Goal: Task Accomplishment & Management: Manage account settings

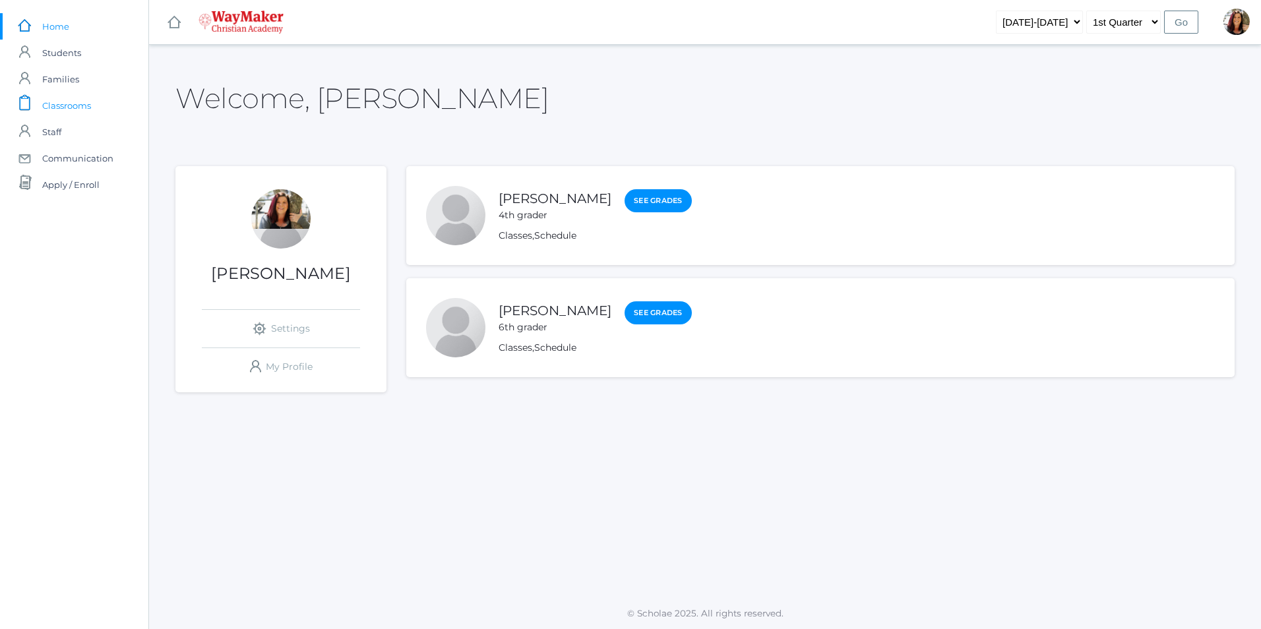
click at [67, 106] on span "Classrooms" at bounding box center [66, 105] width 49 height 26
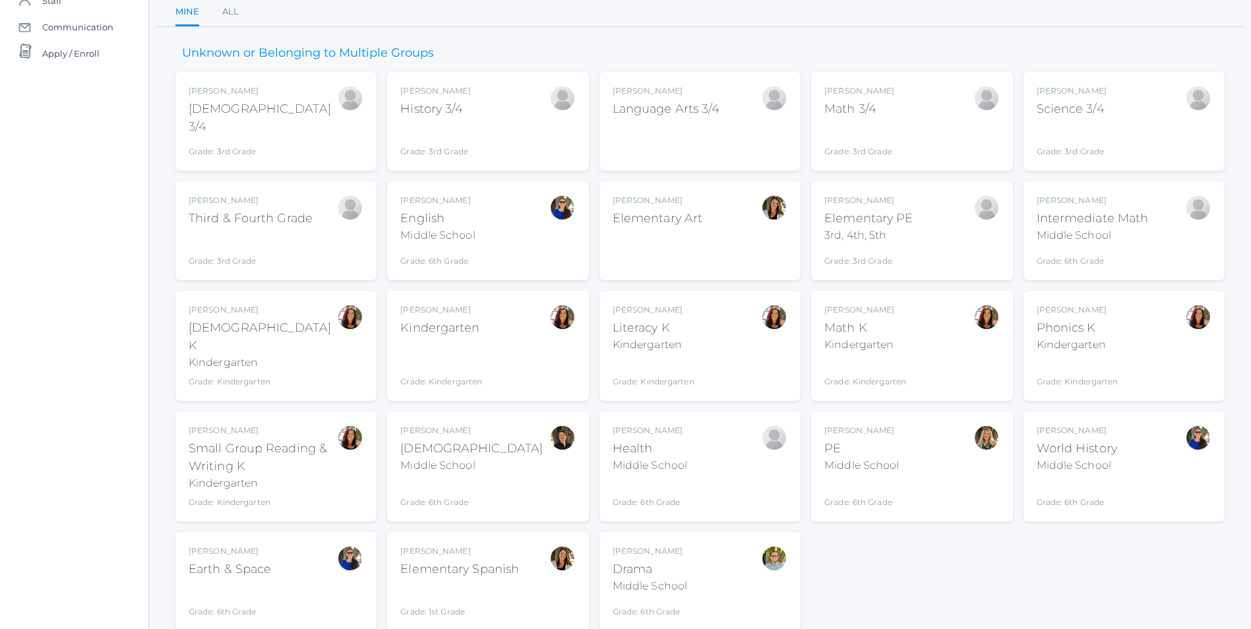
scroll to position [132, 0]
click at [697, 341] on div "Gina Pecor Literacy K Kindergarten Grade: Kindergarten KINDER" at bounding box center [700, 345] width 175 height 84
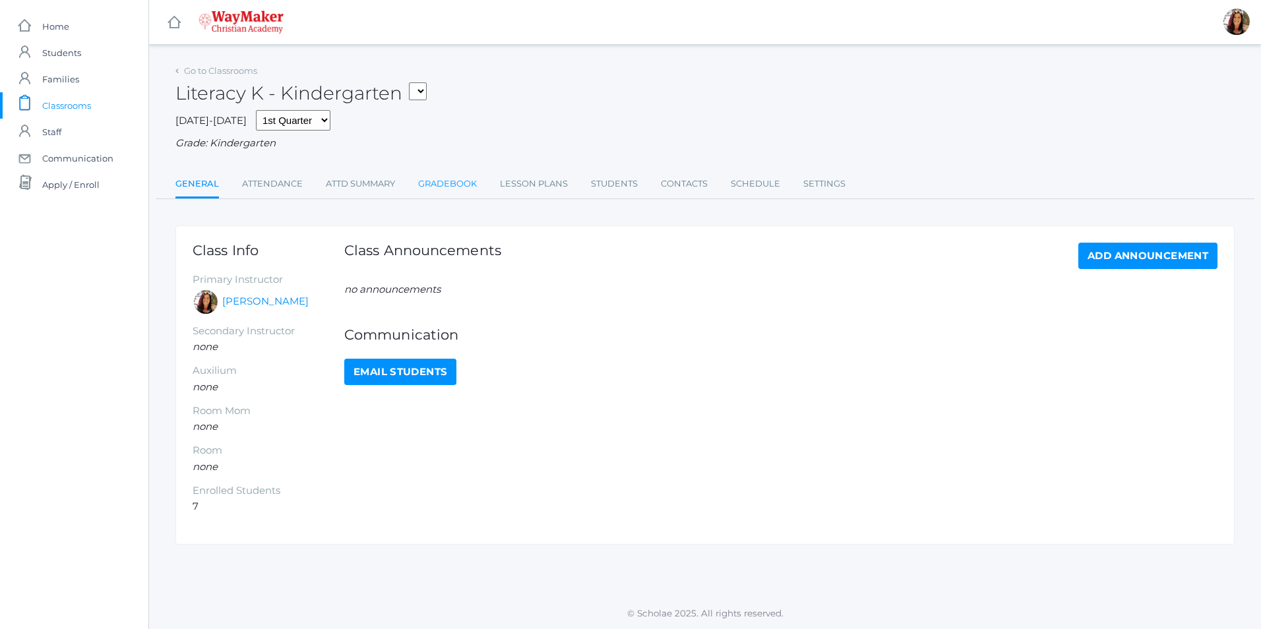
click at [466, 181] on link "Gradebook" at bounding box center [447, 184] width 59 height 26
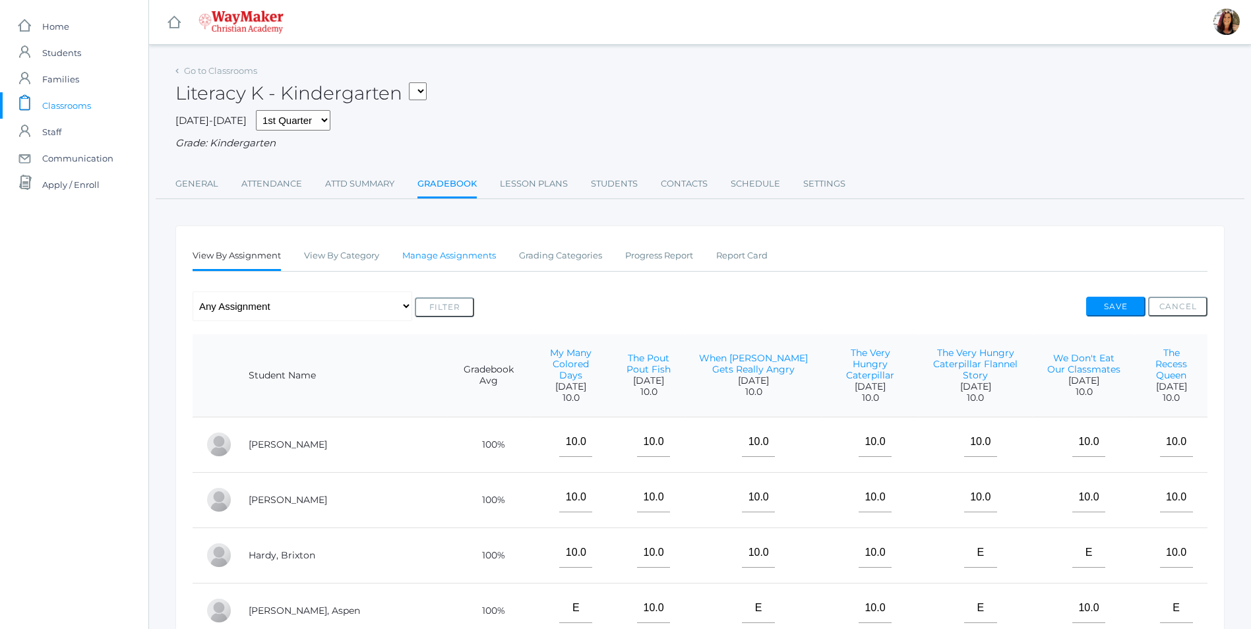
click at [473, 255] on link "Manage Assignments" at bounding box center [449, 256] width 94 height 26
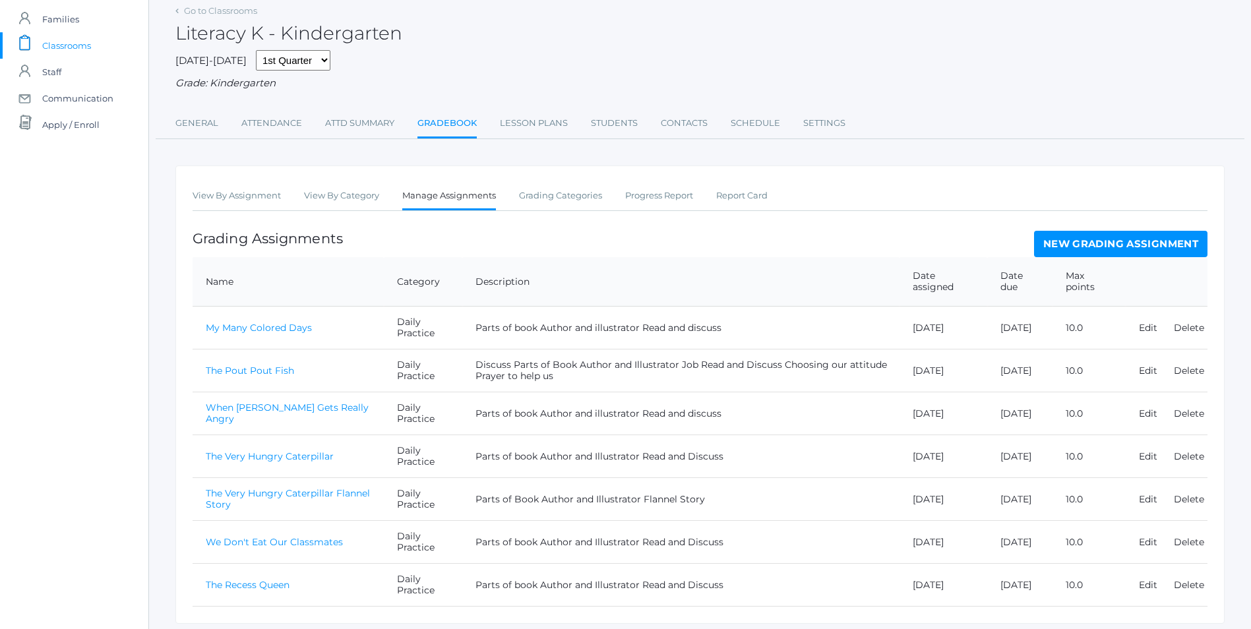
scroll to position [105, 0]
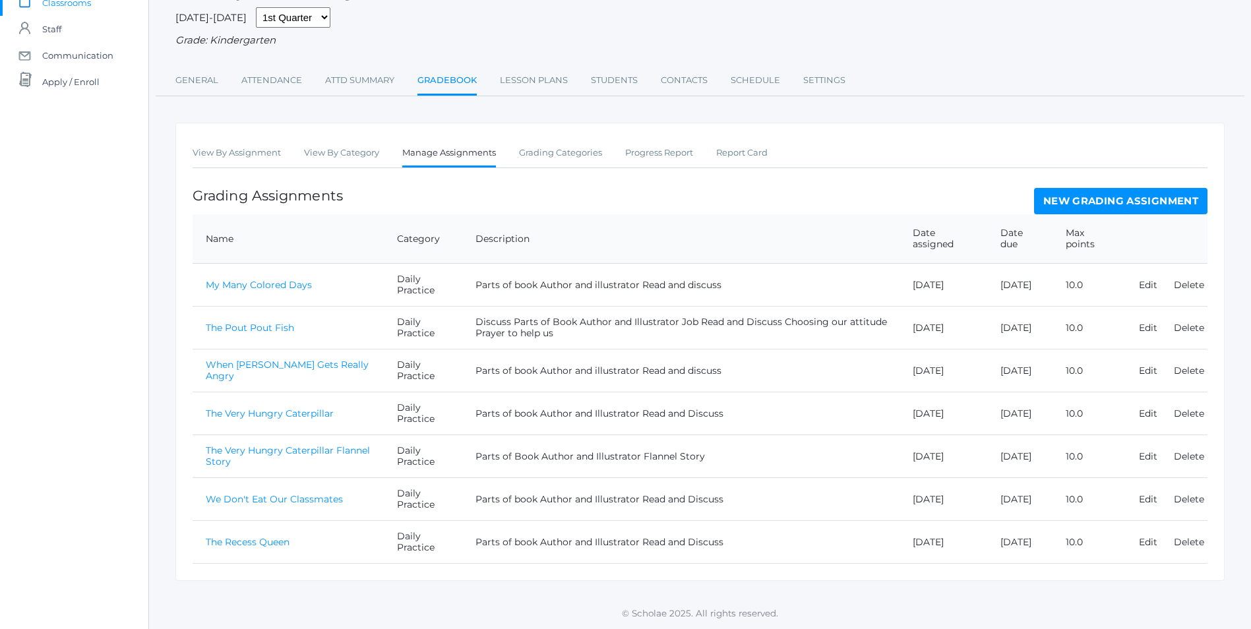
click at [1132, 202] on link "New Grading Assignment" at bounding box center [1120, 201] width 173 height 26
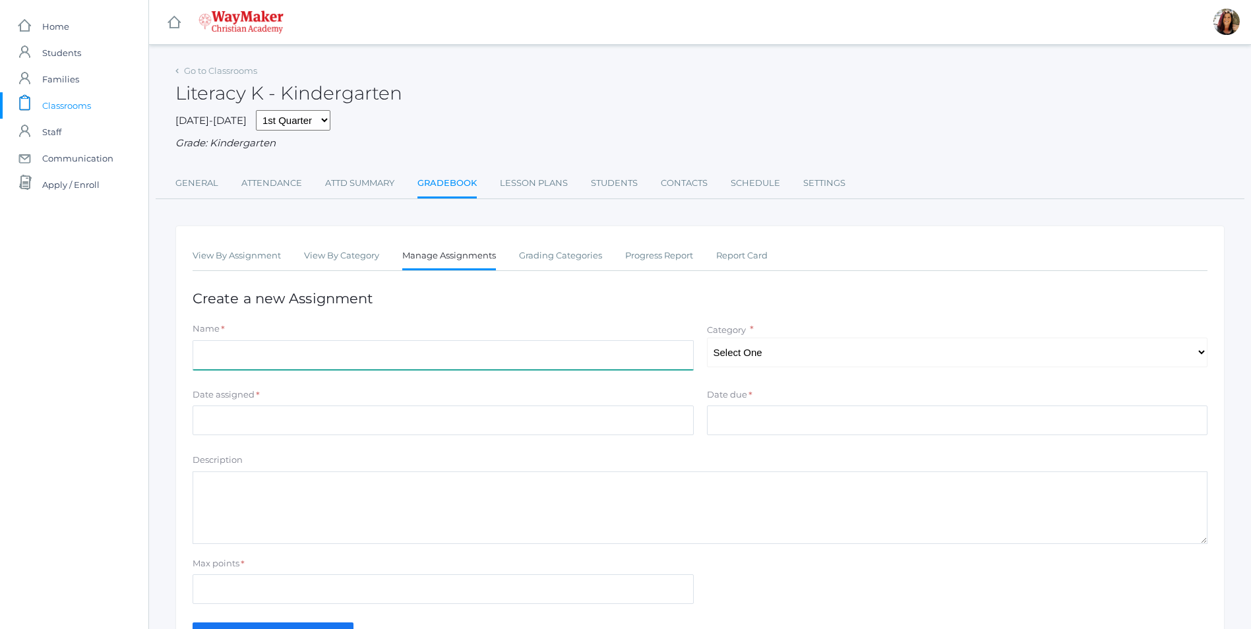
click at [232, 360] on input "Name" at bounding box center [443, 355] width 501 height 30
type input "If You Give A Moose A Muffin"
click at [788, 357] on select "Select One Daily Practice Summative Assessment" at bounding box center [957, 353] width 501 height 30
select select "1102"
click at [707, 339] on select "Select One Daily Practice Summative Assessment" at bounding box center [957, 353] width 501 height 30
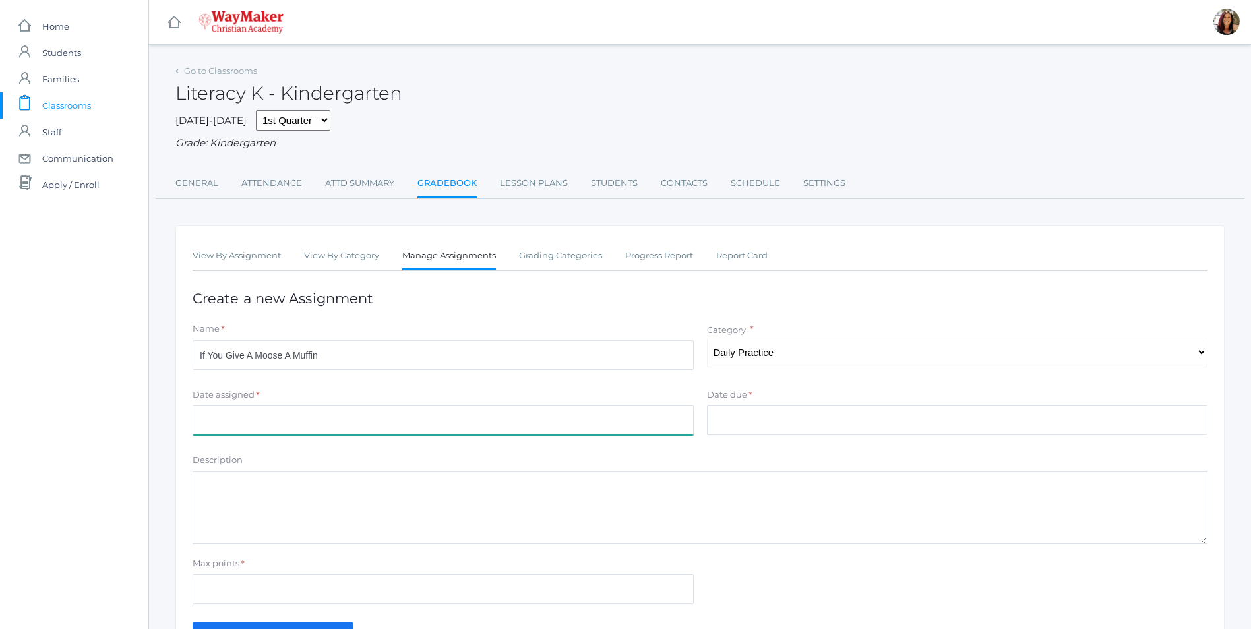
click at [240, 417] on input "Date assigned" at bounding box center [443, 421] width 501 height 30
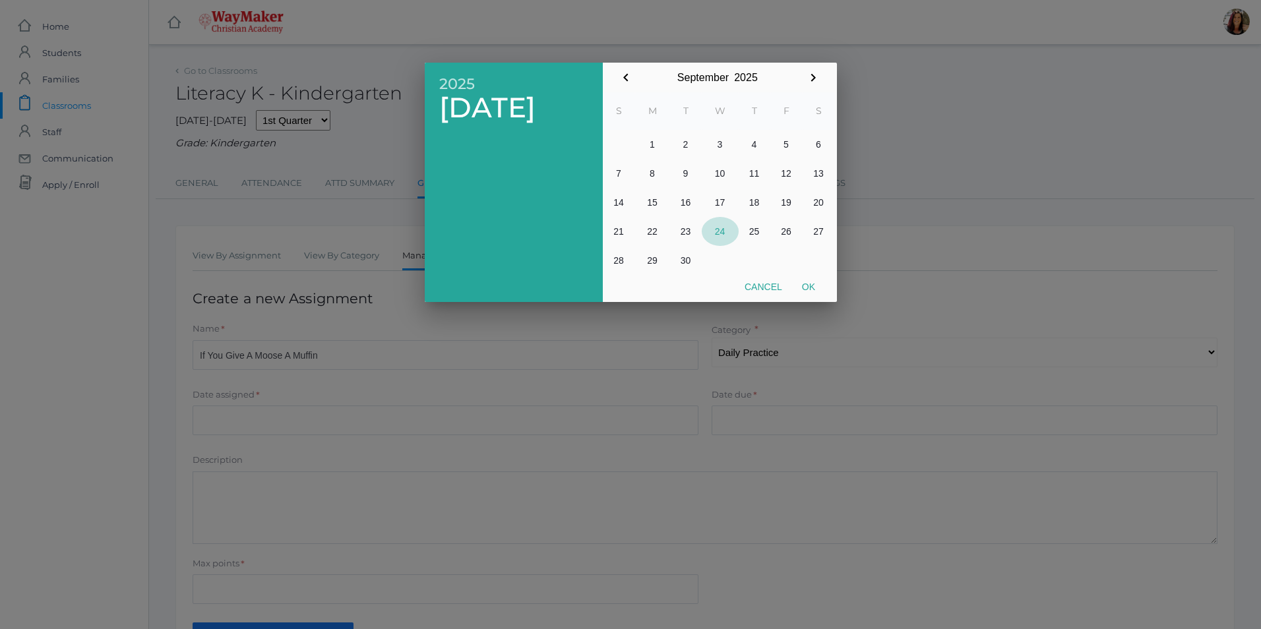
click at [718, 228] on button "24" at bounding box center [720, 231] width 37 height 29
click at [807, 289] on button "Ok" at bounding box center [808, 287] width 33 height 24
type input "[DATE]"
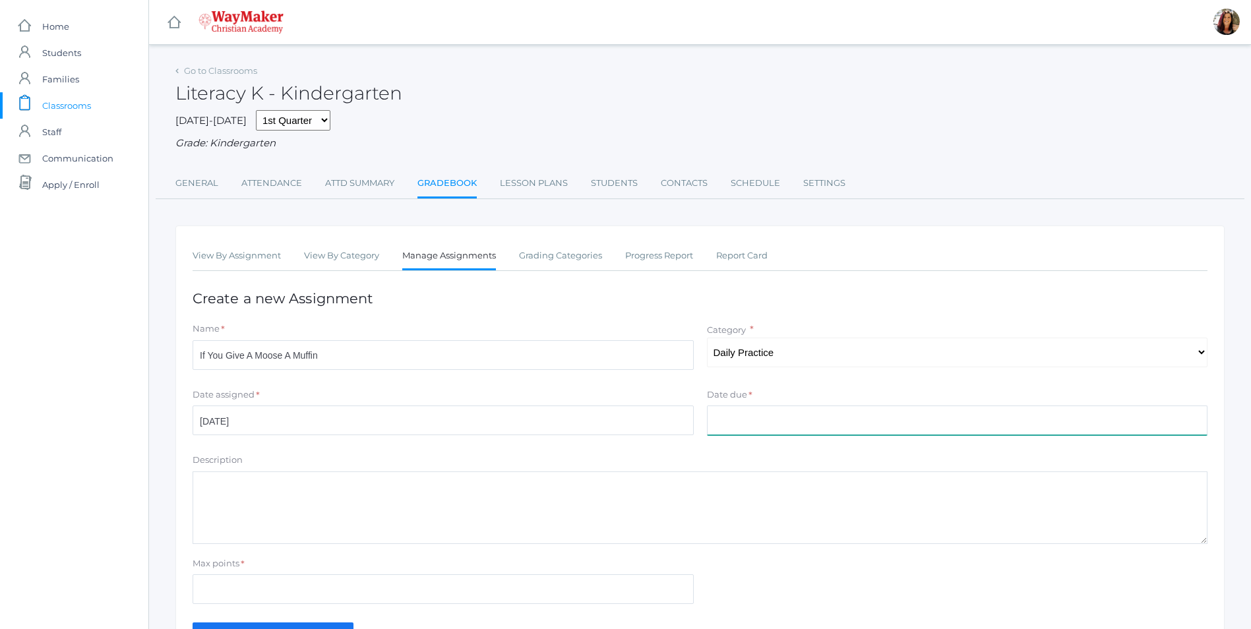
click at [741, 421] on input "Date due" at bounding box center [957, 421] width 501 height 30
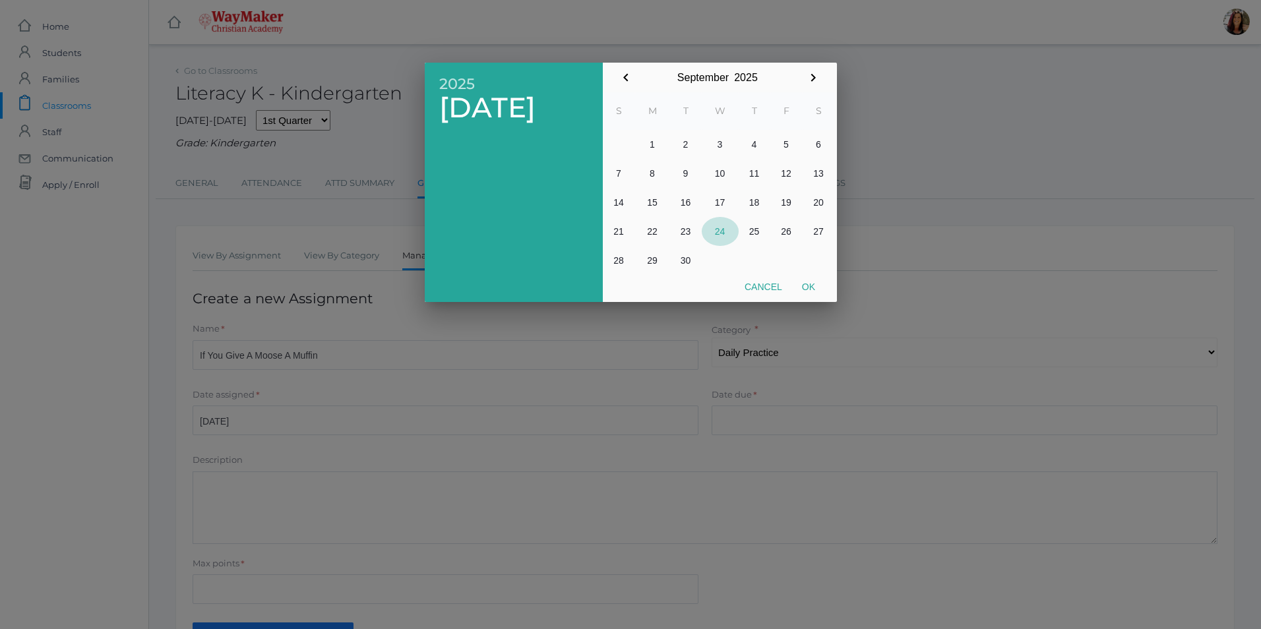
click at [723, 232] on button "24" at bounding box center [720, 231] width 37 height 29
click at [809, 284] on button "Ok" at bounding box center [808, 287] width 33 height 24
type input "[DATE]"
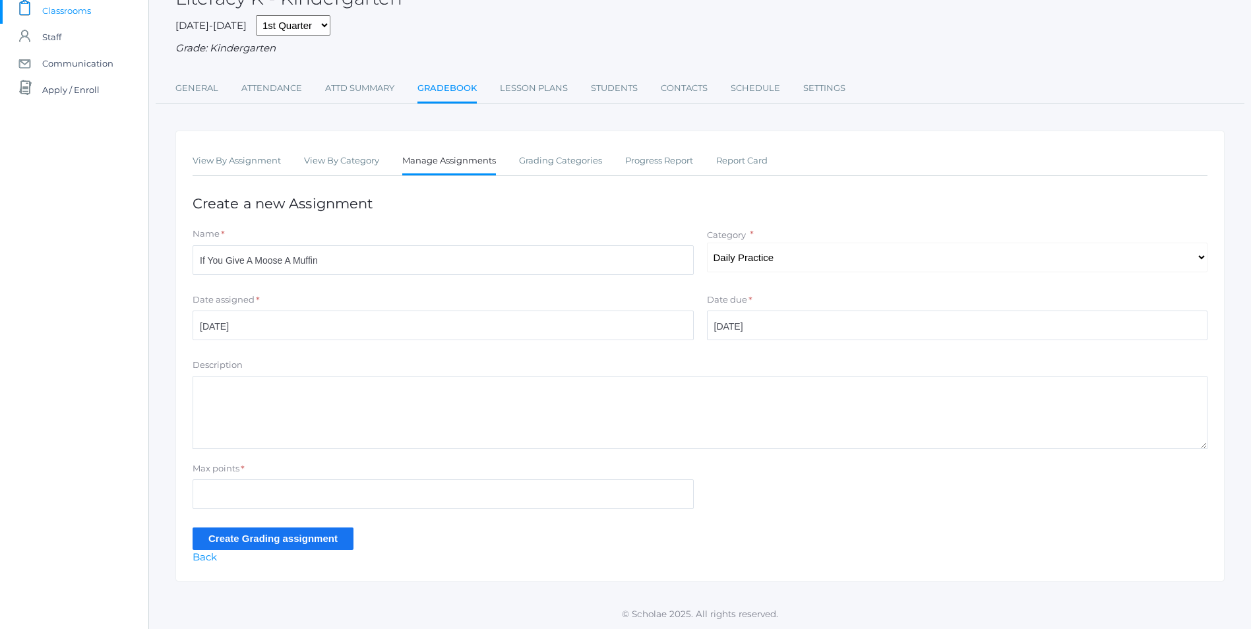
scroll to position [97, 0]
click at [244, 394] on textarea "Description" at bounding box center [700, 413] width 1015 height 73
type textarea "Parts of book Author and Illustrator Read and discuss"
click at [232, 492] on input "Max points" at bounding box center [443, 494] width 501 height 30
type input "10"
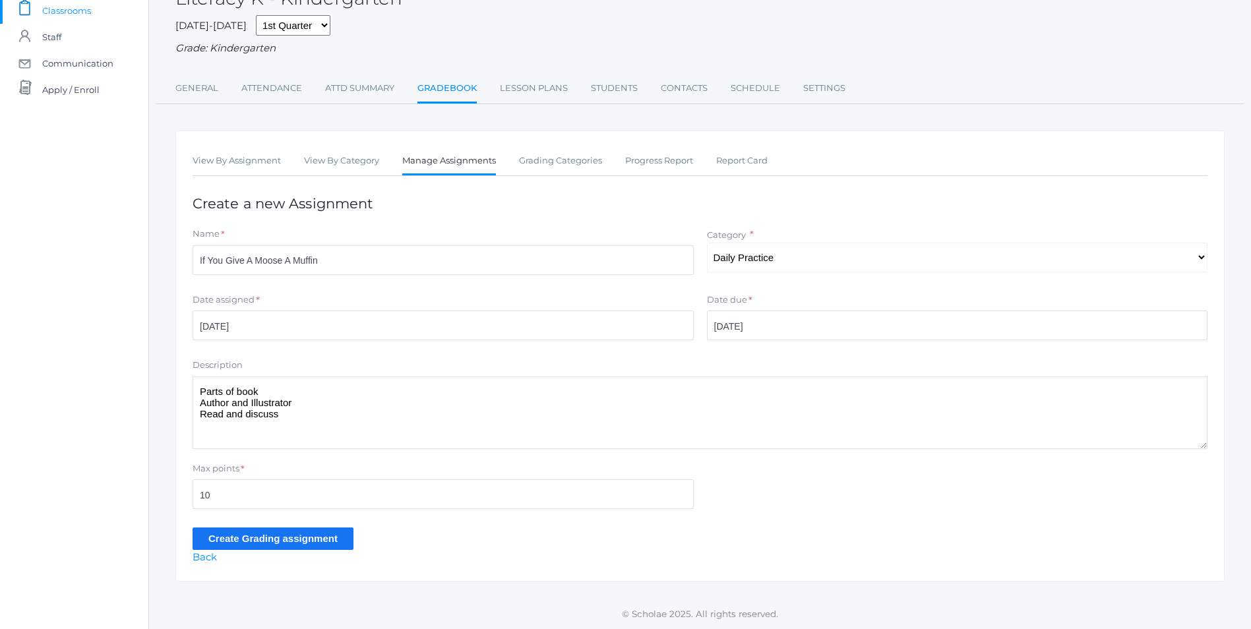
click at [293, 533] on input "Create Grading assignment" at bounding box center [273, 539] width 161 height 22
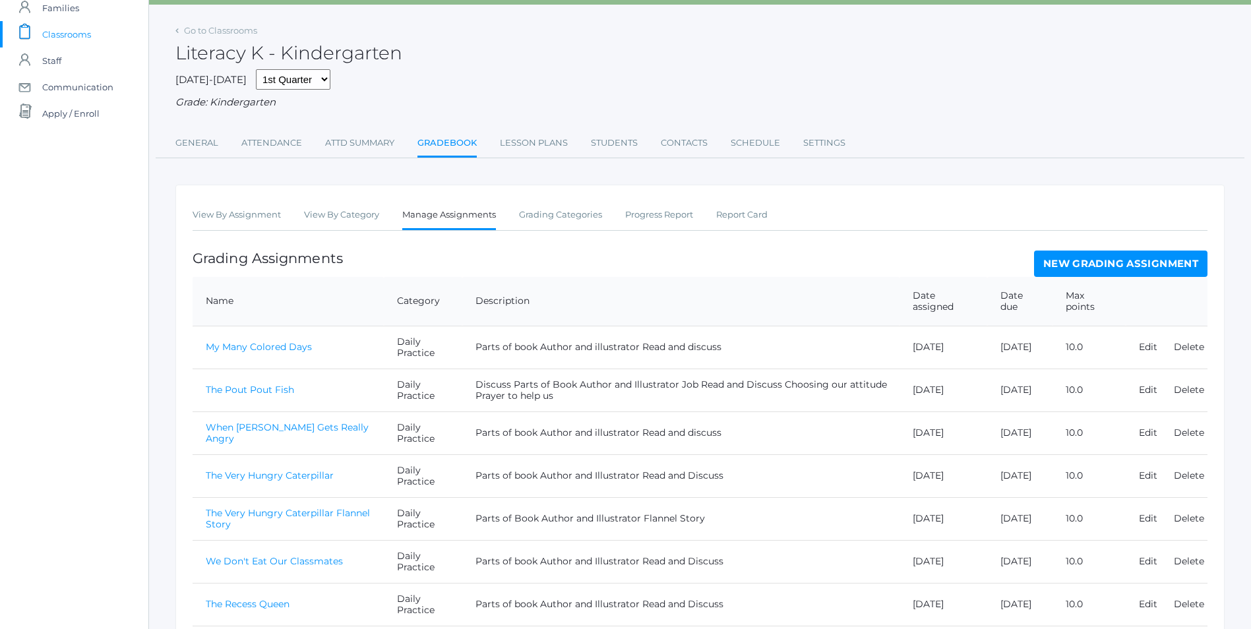
scroll to position [178, 0]
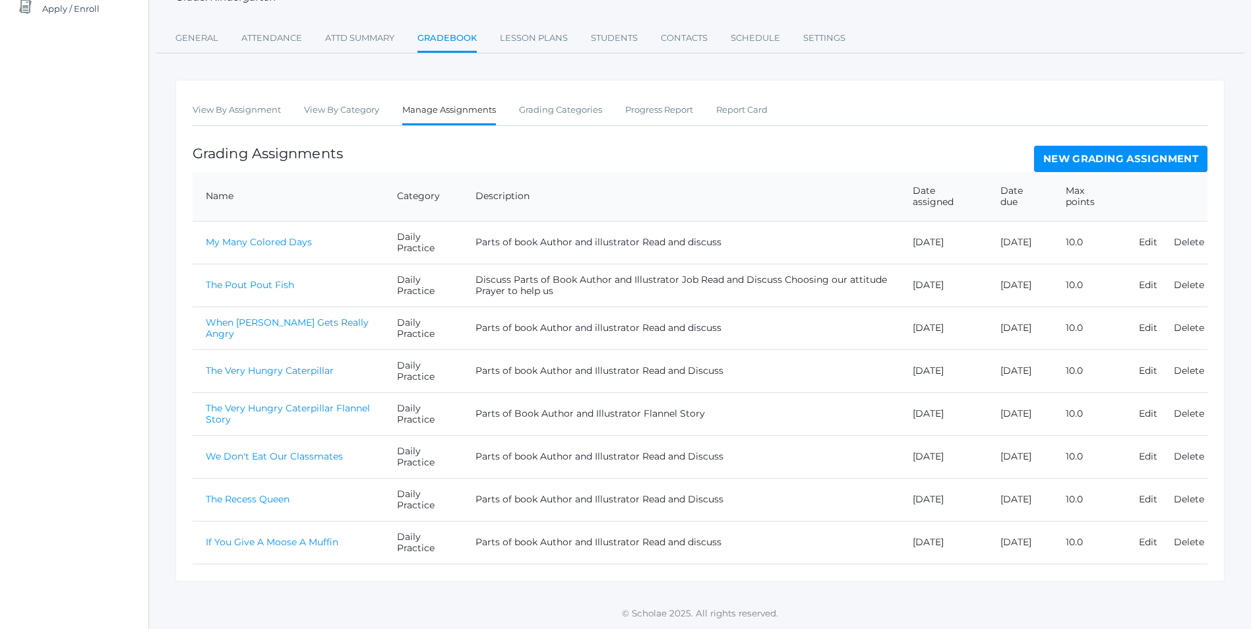
click at [266, 546] on link "If You Give A Moose A Muffin" at bounding box center [272, 542] width 133 height 12
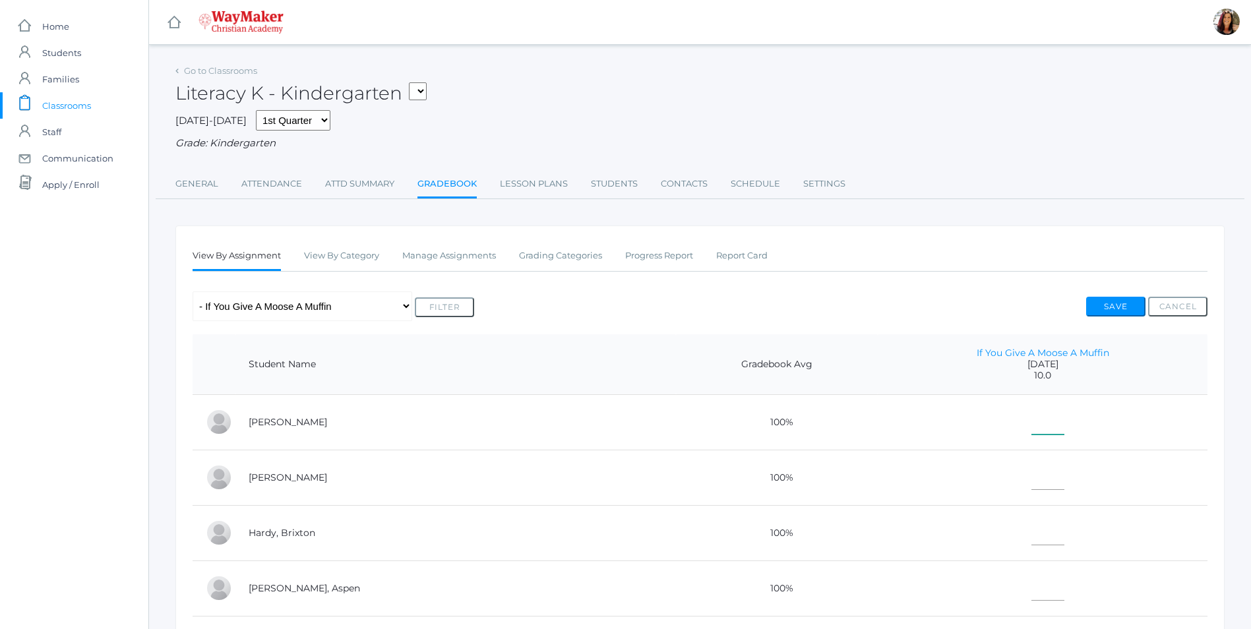
click at [1031, 431] on input"] "text" at bounding box center [1047, 420] width 33 height 30
type input"] "10"
click at [1031, 479] on input"] "text" at bounding box center [1047, 475] width 33 height 30
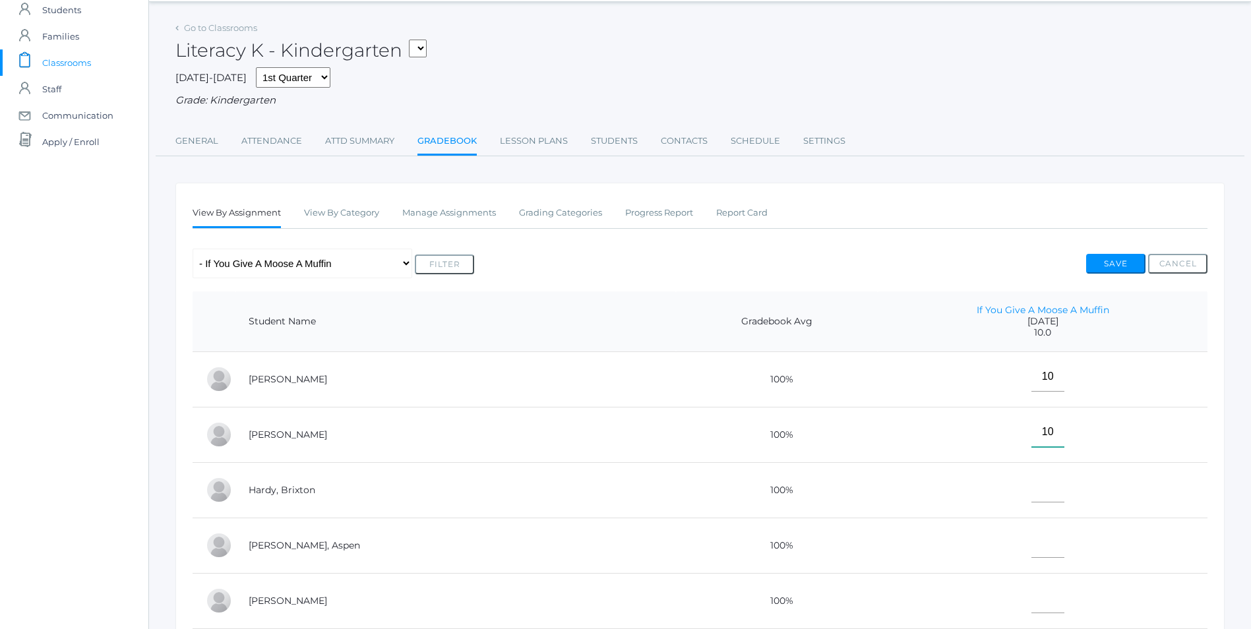
scroll to position [66, 0]
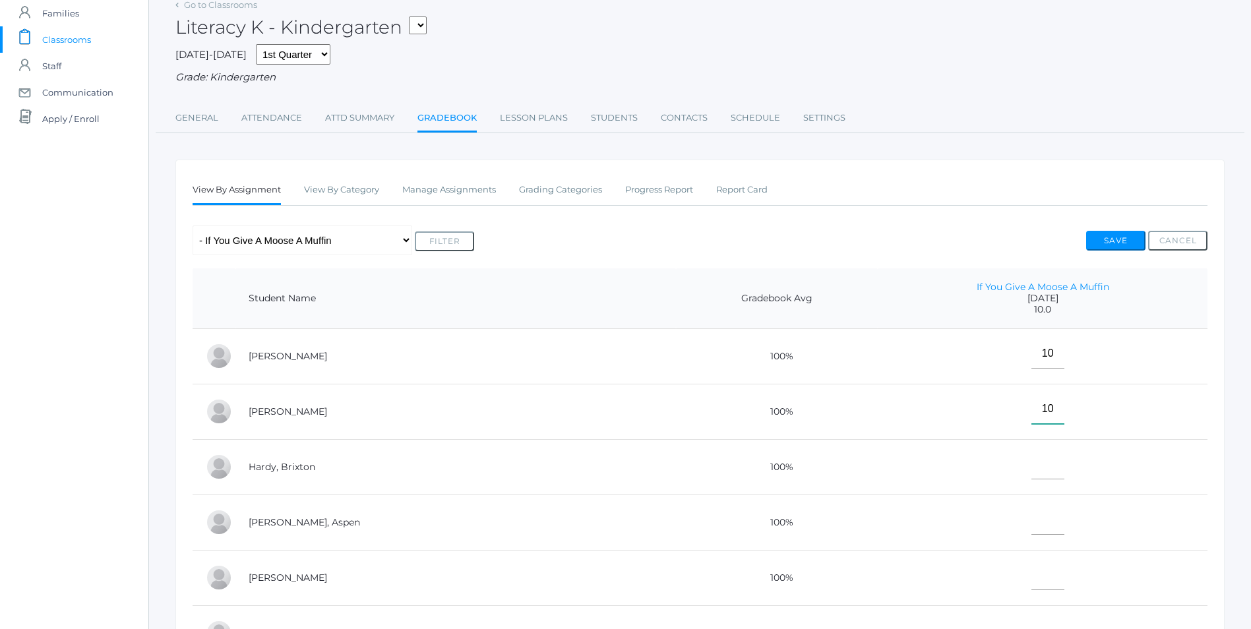
type input"] "10"
click at [1031, 475] on input"] "text" at bounding box center [1047, 465] width 33 height 30
type input"] "10"
click at [1031, 533] on input"] "text" at bounding box center [1047, 520] width 33 height 30
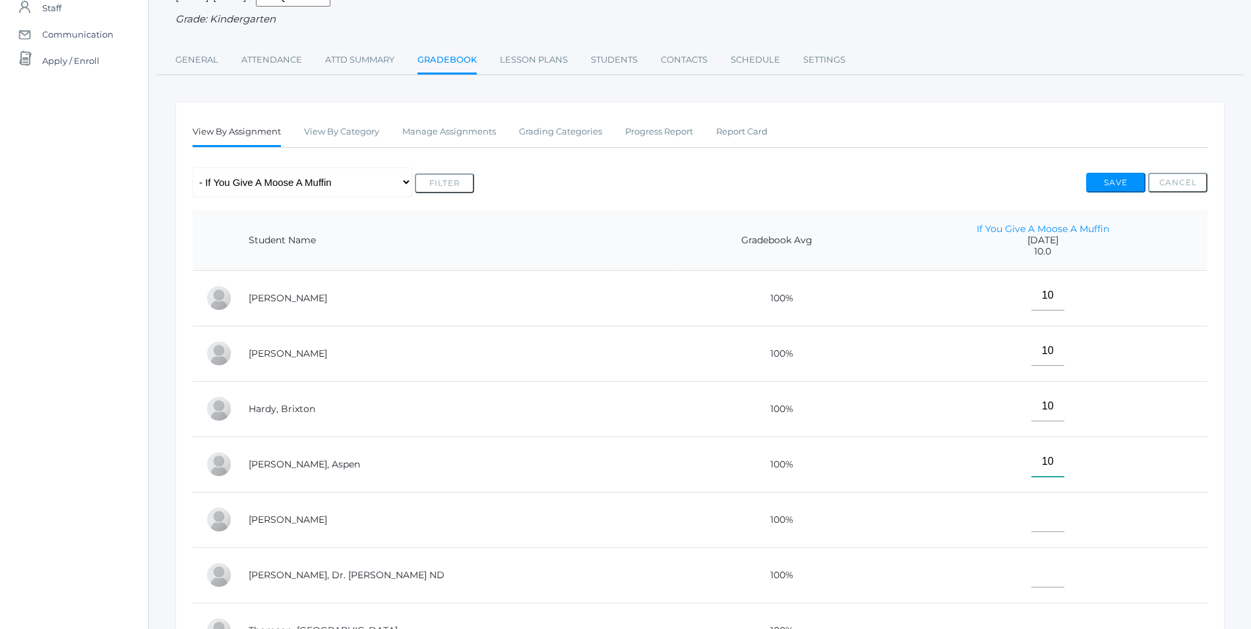
scroll to position [198, 0]
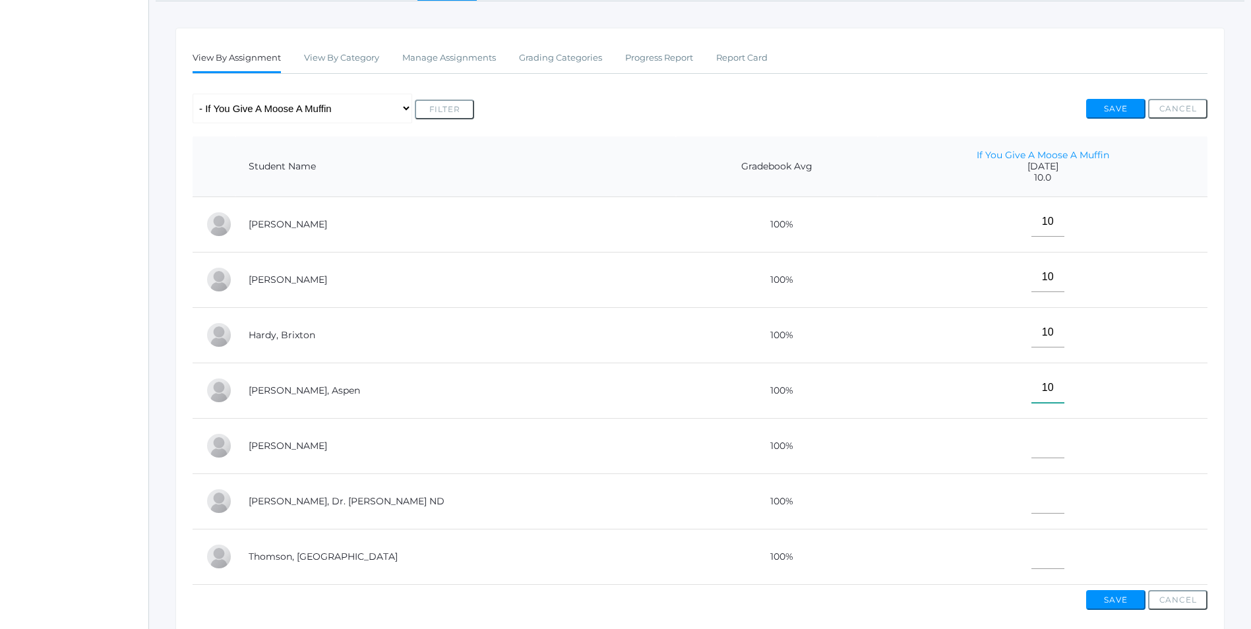
type input"] "10"
click at [1031, 456] on input"] "text" at bounding box center [1047, 444] width 33 height 30
type input"] "1"
type input"] "E"
click at [1041, 510] on td at bounding box center [1043, 500] width 330 height 55
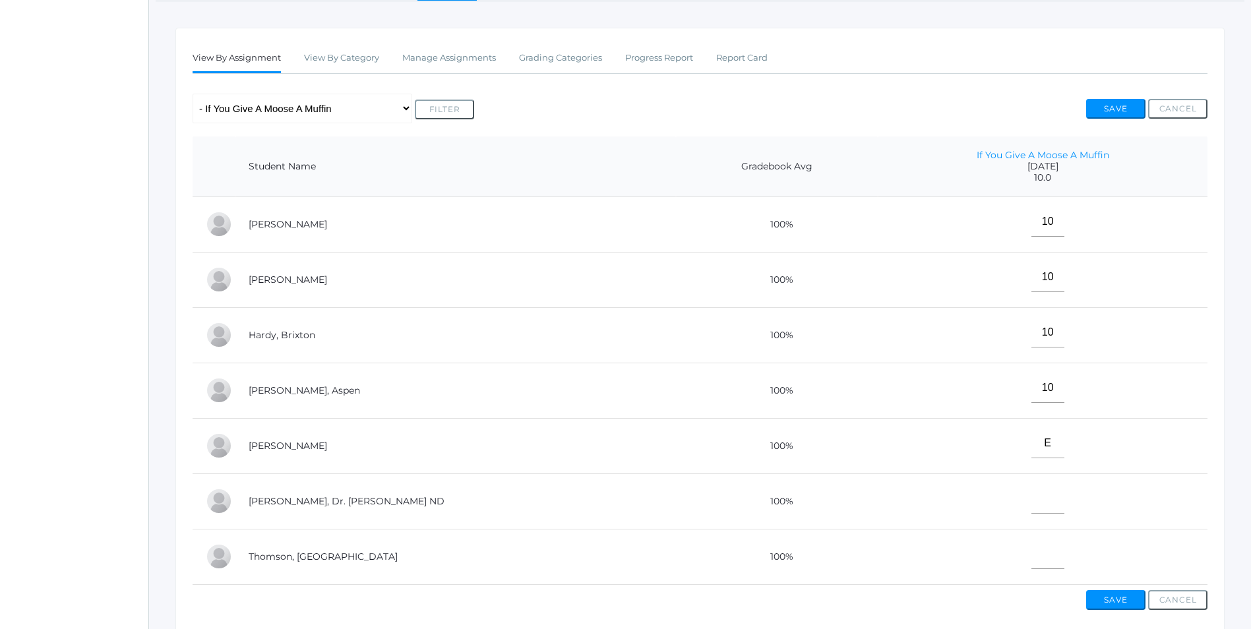
click at [1017, 518] on td at bounding box center [1043, 500] width 330 height 55
click at [1031, 504] on input"] "text" at bounding box center [1047, 499] width 33 height 30
type input"] "E"
drag, startPoint x: 1029, startPoint y: 559, endPoint x: 1041, endPoint y: 555, distance: 13.1
click at [1033, 557] on input"] "text" at bounding box center [1047, 554] width 33 height 30
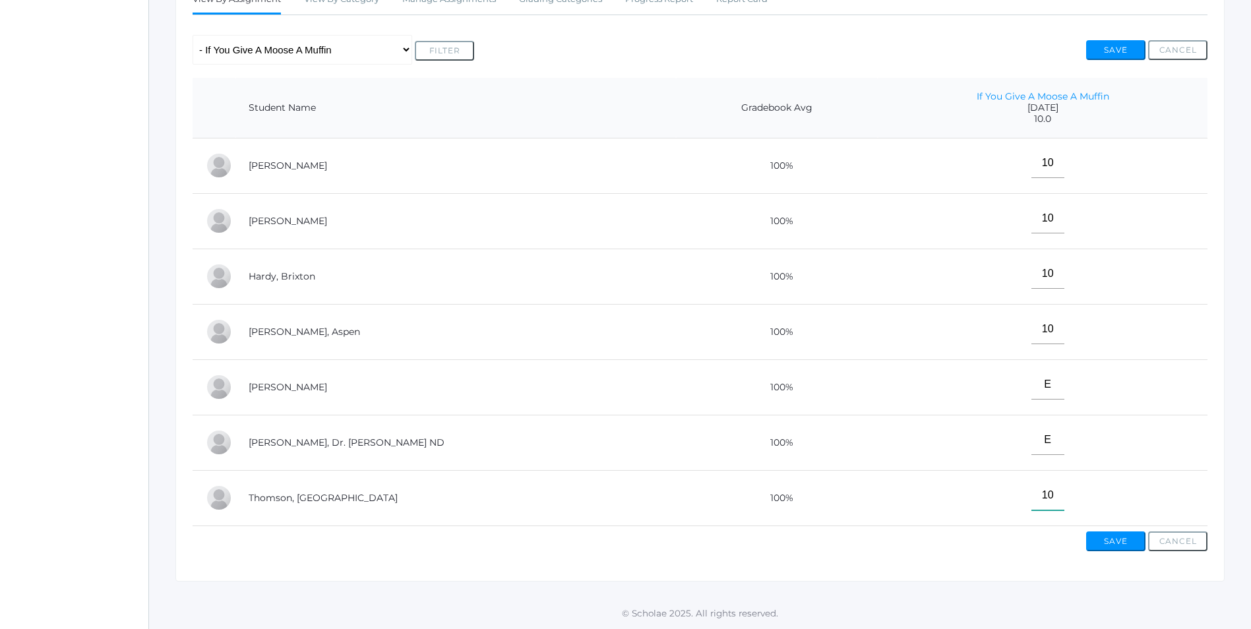
scroll to position [268, 0]
type input"] "10"
click at [1112, 538] on button "Save" at bounding box center [1115, 542] width 59 height 20
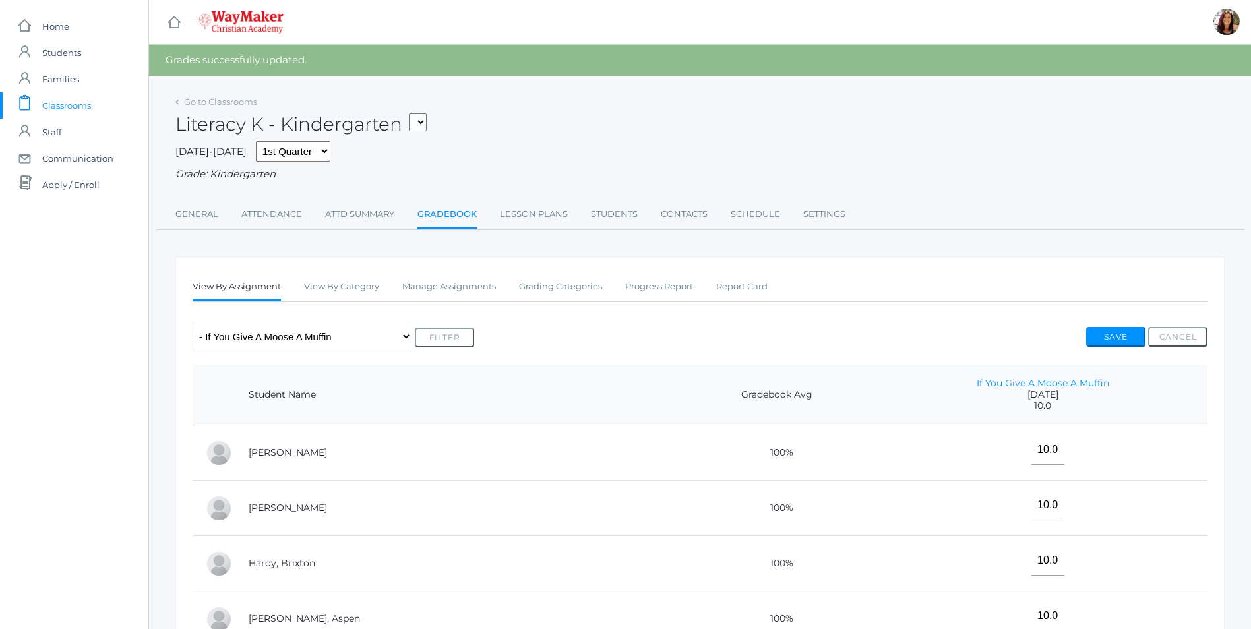
click at [420, 125] on select "KINDER - Phonics K Kindergarten KINDER - Literacy K Kindergarten KINDER - [DEMO…" at bounding box center [418, 122] width 18 height 18
select select "2556"
click at [413, 113] on select "KINDER - Phonics K Kindergarten KINDER - Literacy K Kindergarten KINDER - [DEMO…" at bounding box center [418, 122] width 18 height 18
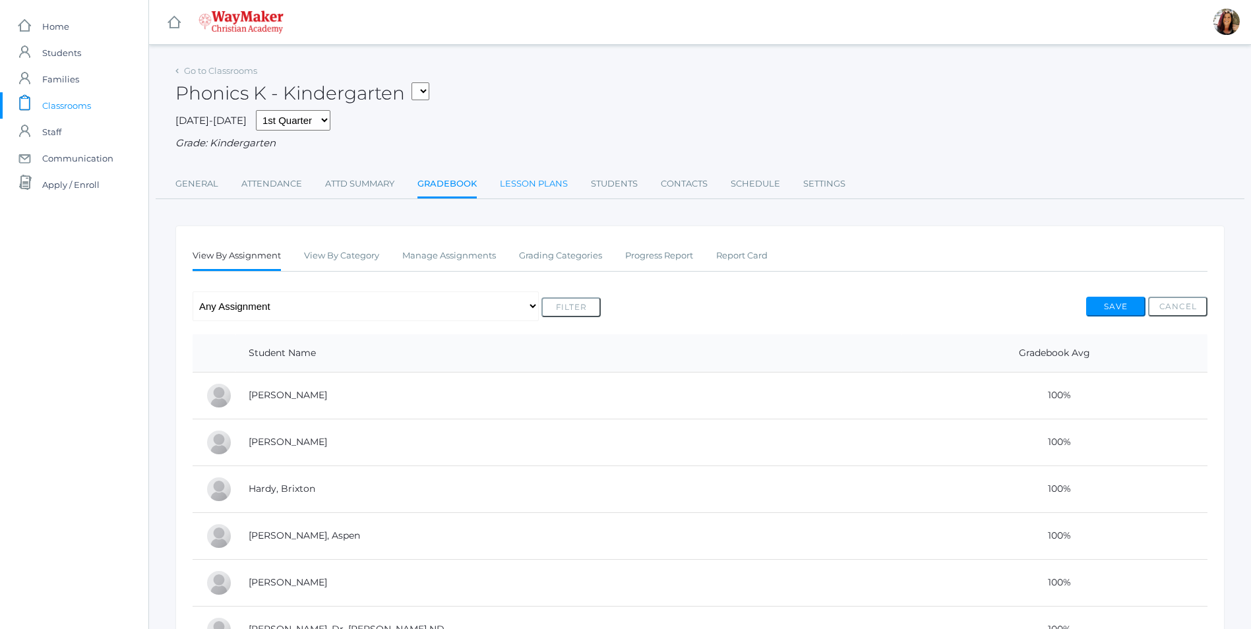
click at [535, 185] on link "Lesson Plans" at bounding box center [534, 184] width 68 height 26
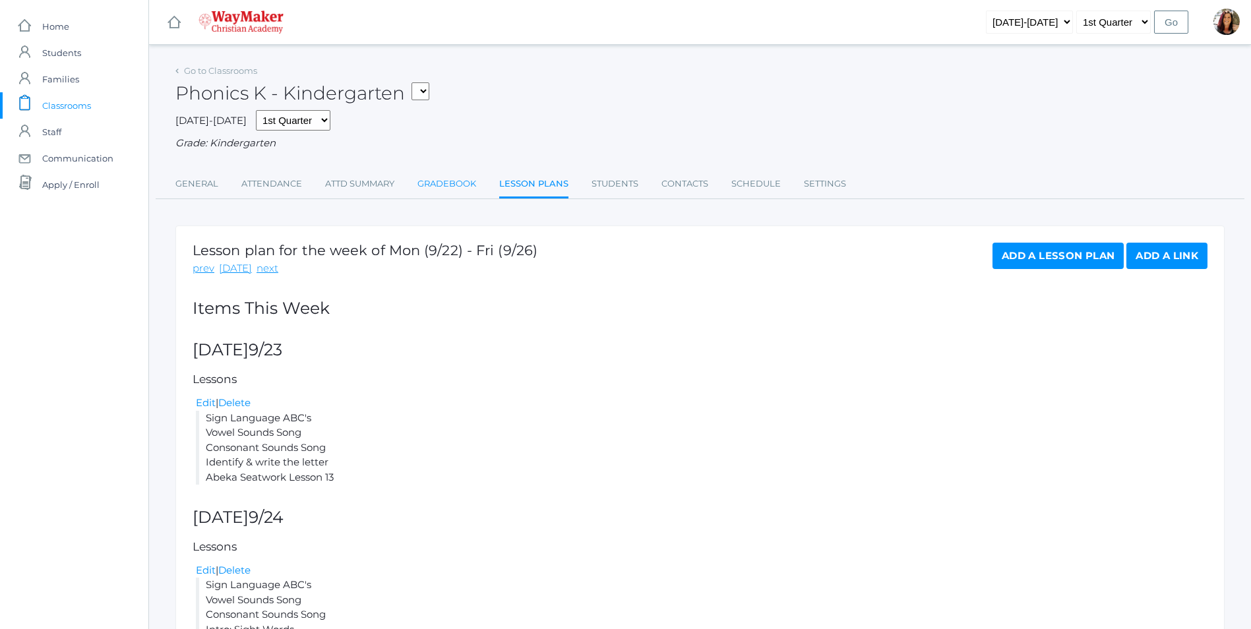
click at [426, 186] on link "Gradebook" at bounding box center [446, 184] width 59 height 26
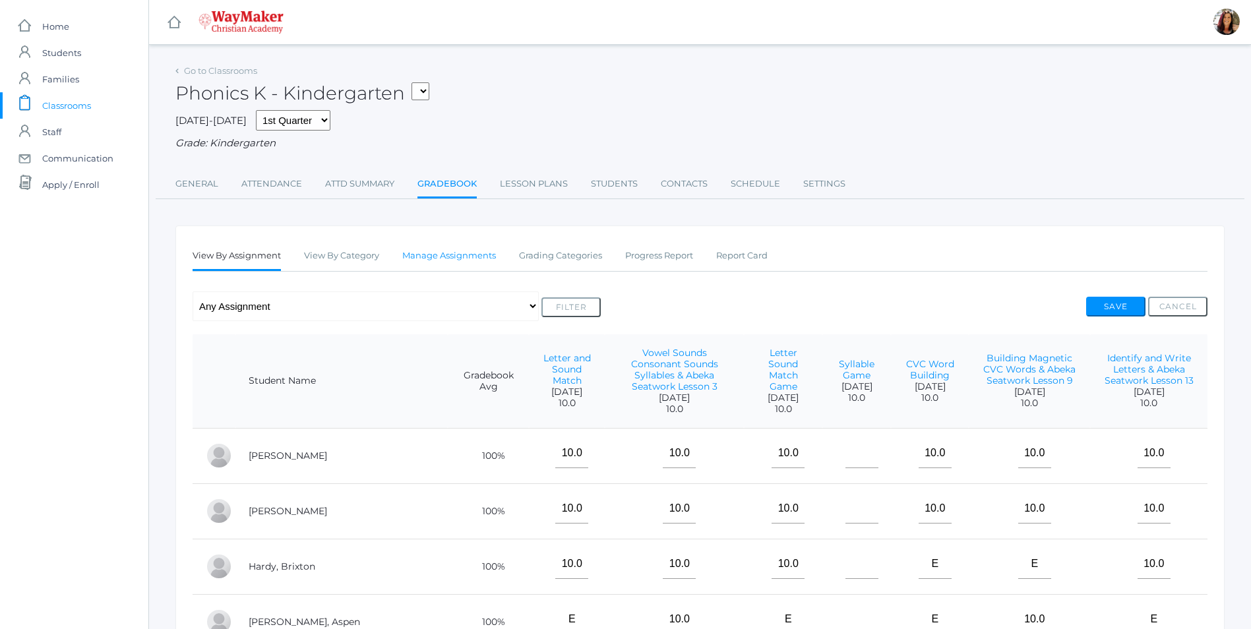
click at [452, 255] on link "Manage Assignments" at bounding box center [449, 256] width 94 height 26
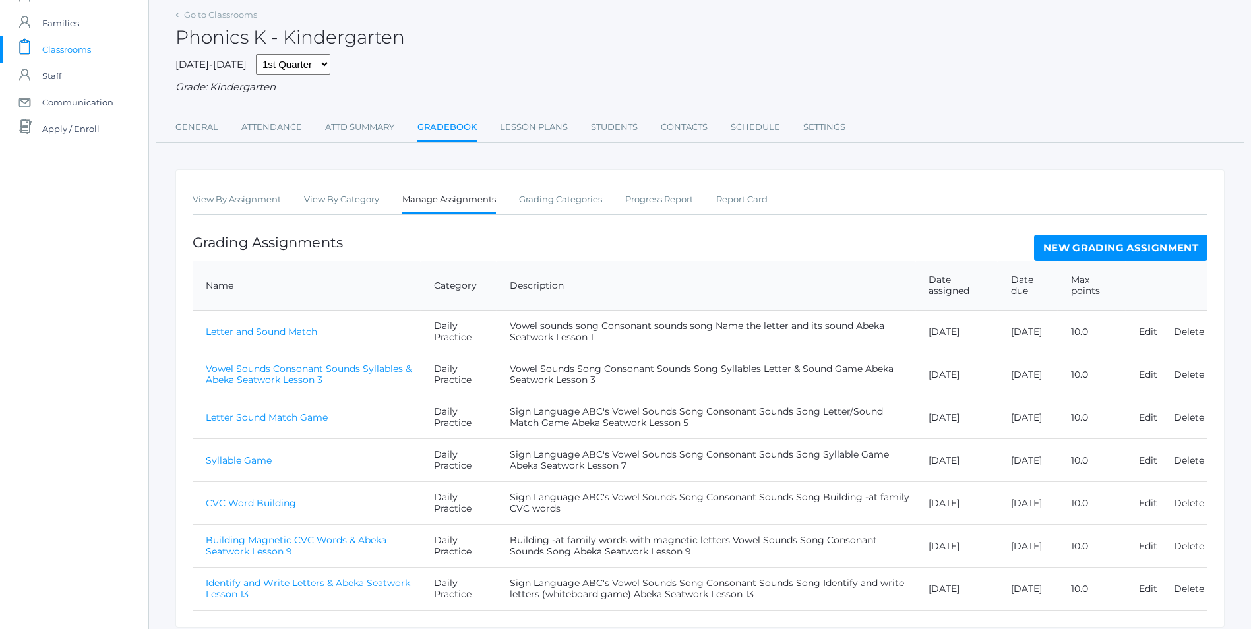
scroll to position [105, 0]
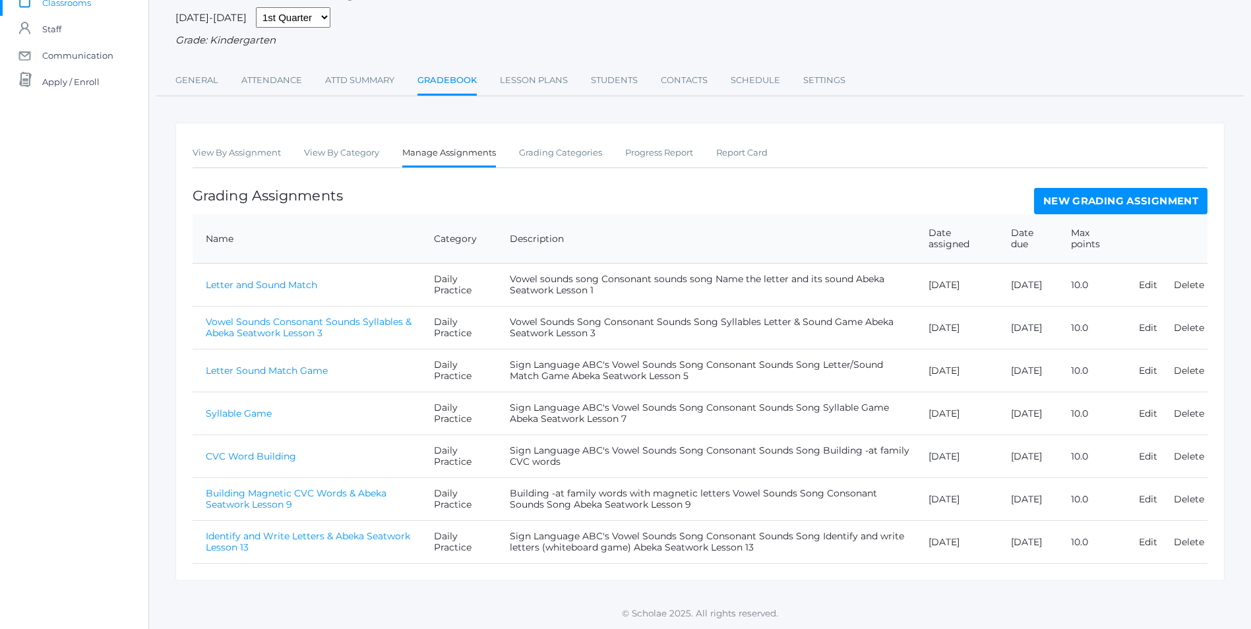
click at [1118, 198] on link "New Grading Assignment" at bounding box center [1120, 201] width 173 height 26
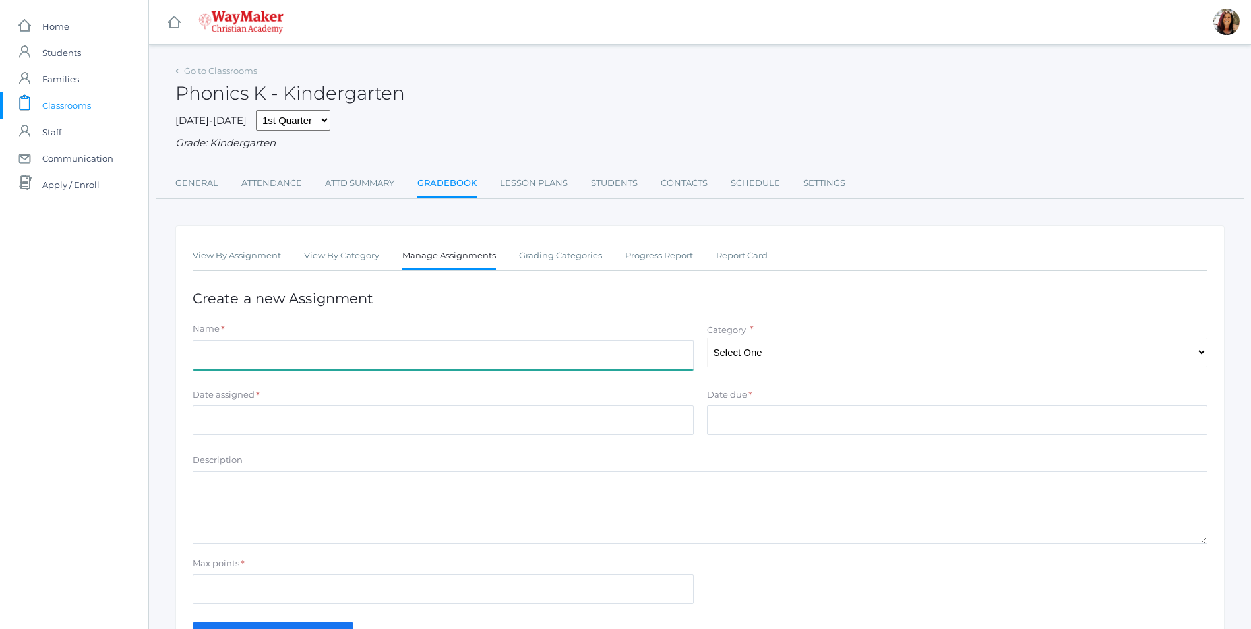
drag, startPoint x: 324, startPoint y: 353, endPoint x: 328, endPoint y: 342, distance: 11.7
click at [326, 348] on input "Name" at bounding box center [443, 355] width 501 height 30
type input "Intro: Sight Words"
click at [1200, 357] on select "Select One Daily Practice Summative Assessment" at bounding box center [957, 353] width 501 height 30
click at [1177, 361] on select "Select One Daily Practice Summative Assessment" at bounding box center [957, 353] width 501 height 30
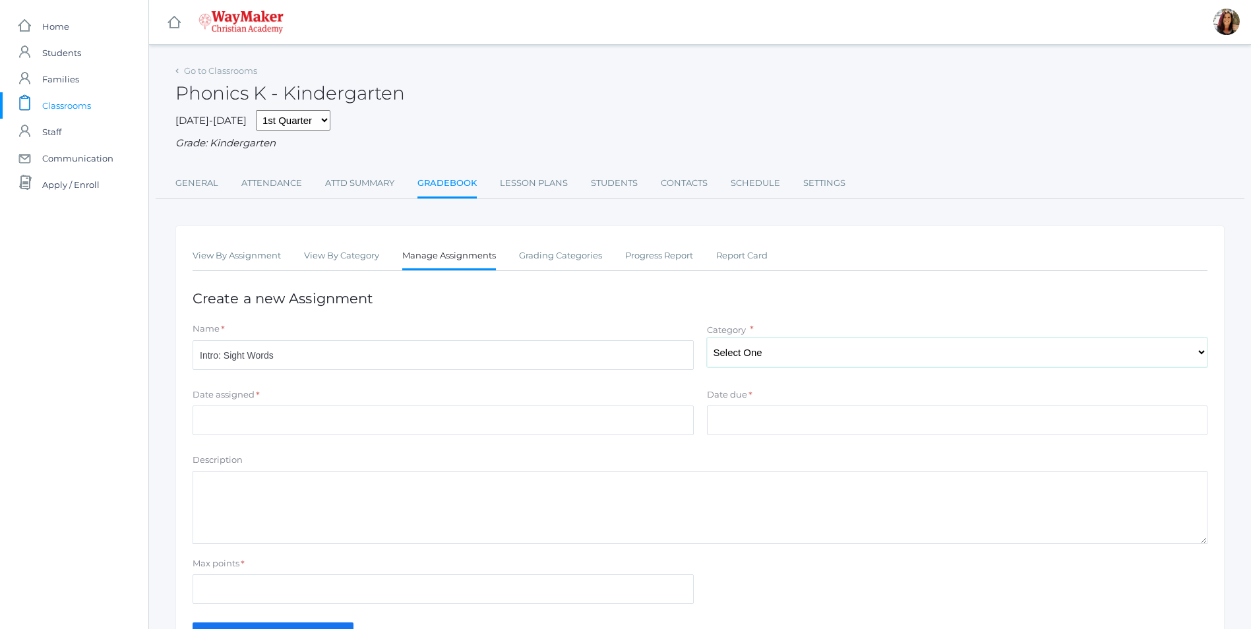
click at [1177, 361] on select "Select One Daily Practice Summative Assessment" at bounding box center [957, 353] width 501 height 30
select select "1104"
click at [707, 339] on select "Select One Daily Practice Summative Assessment" at bounding box center [957, 353] width 501 height 30
click at [209, 419] on input "Date assigned" at bounding box center [443, 421] width 501 height 30
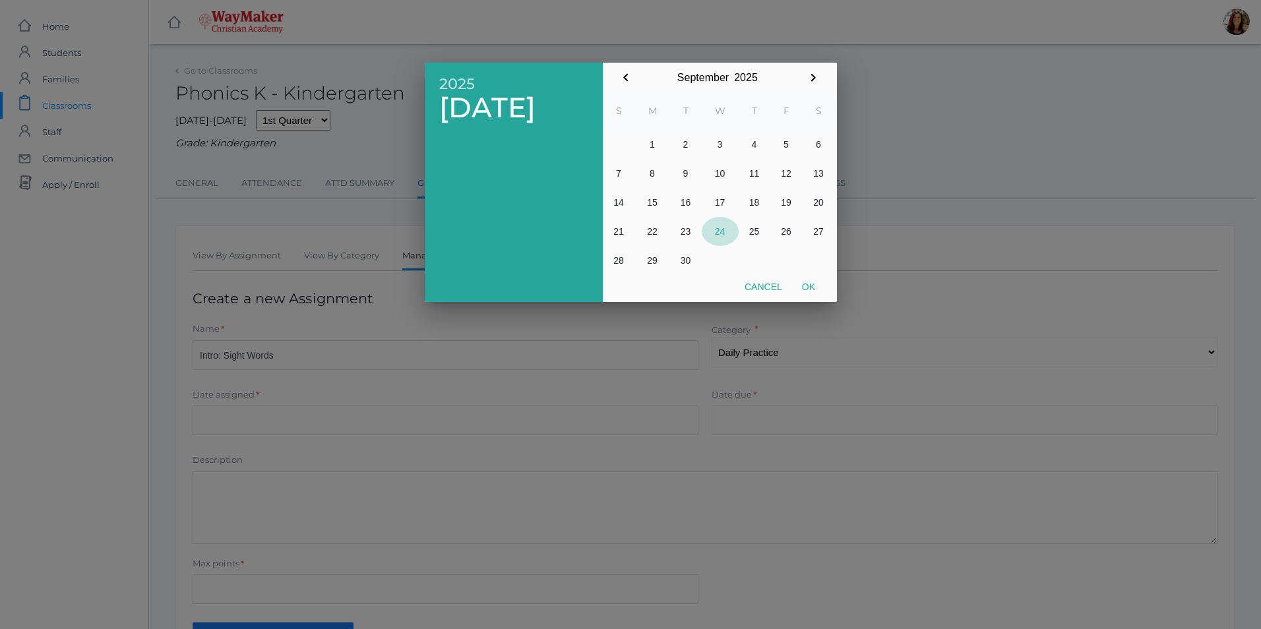
click at [721, 233] on button "24" at bounding box center [720, 231] width 37 height 29
click at [805, 288] on button "Ok" at bounding box center [808, 287] width 33 height 24
type input "[DATE]"
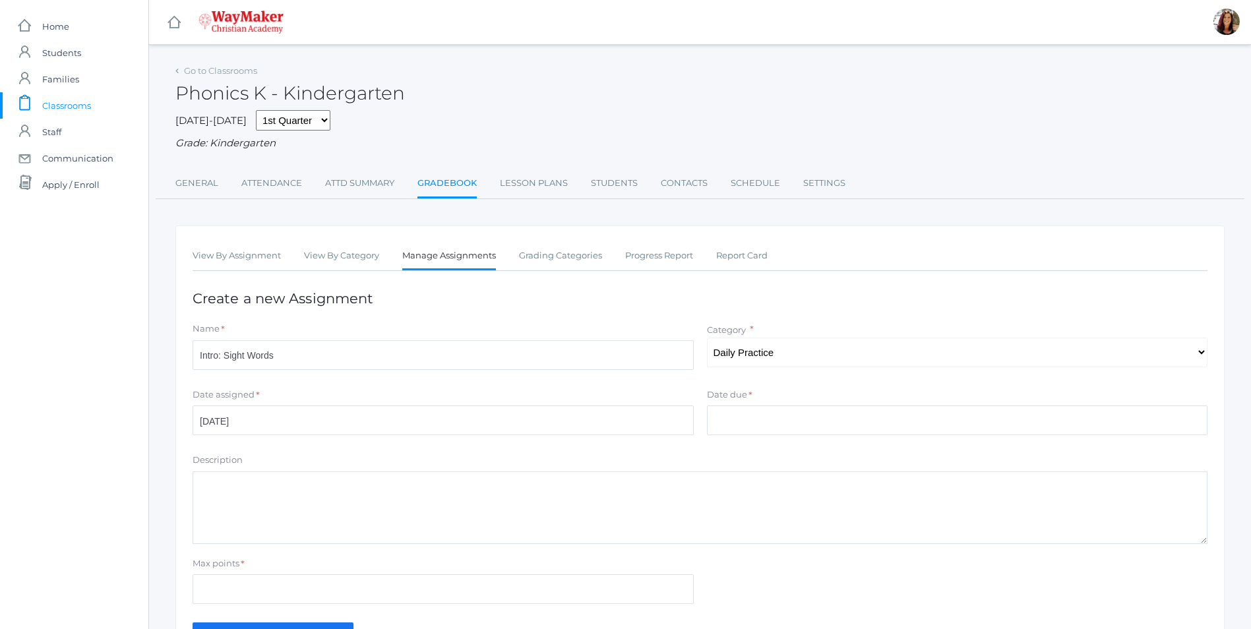
click at [759, 406] on div "Date due *" at bounding box center [957, 397] width 501 height 18
click at [754, 421] on input "Date due" at bounding box center [957, 421] width 501 height 30
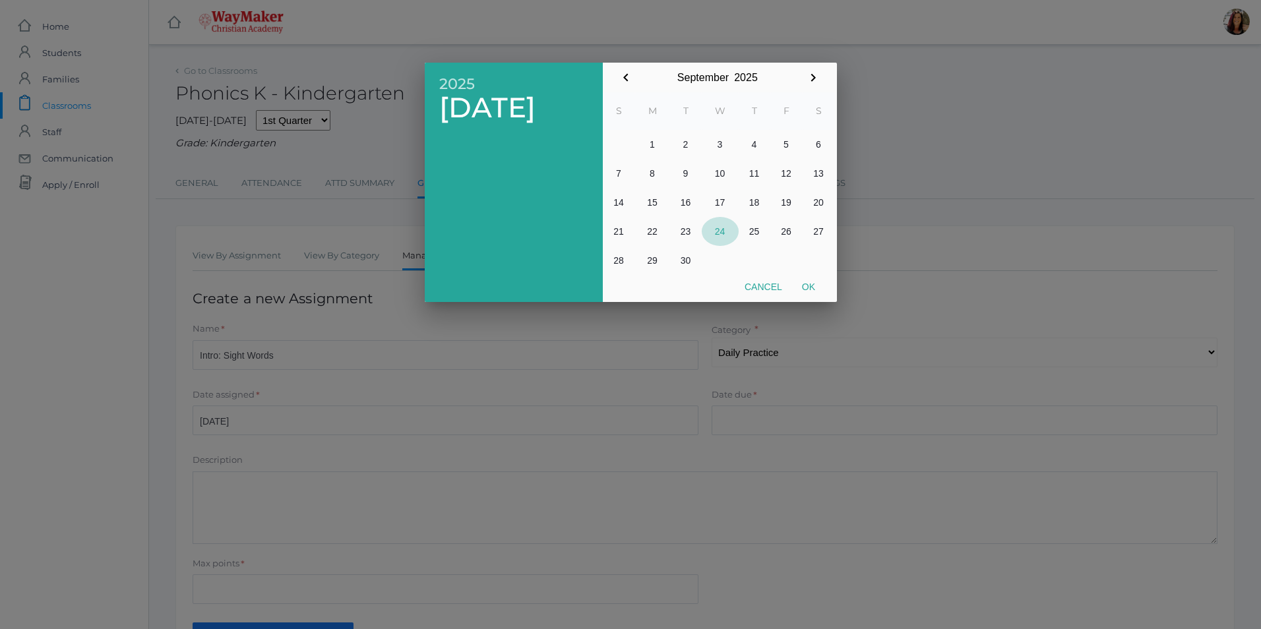
click at [721, 230] on button "24" at bounding box center [720, 231] width 37 height 29
click at [814, 289] on button "Ok" at bounding box center [808, 287] width 33 height 24
type input "2025-09-24"
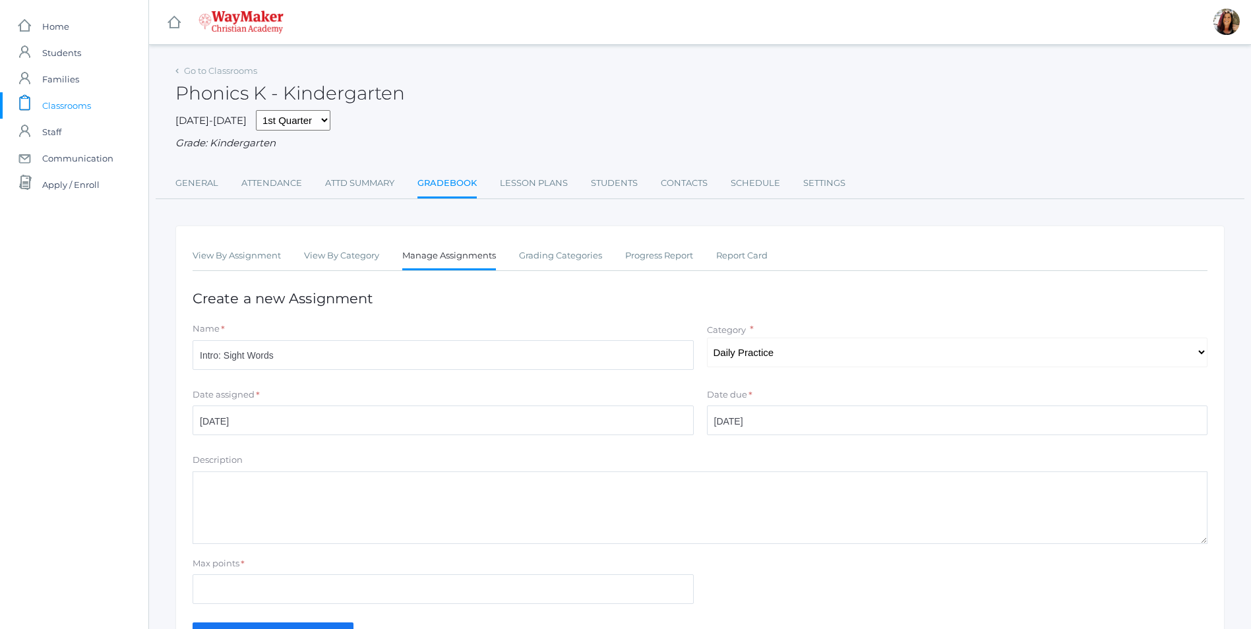
click at [278, 511] on textarea "Description" at bounding box center [700, 508] width 1015 height 73
type textarea "A"
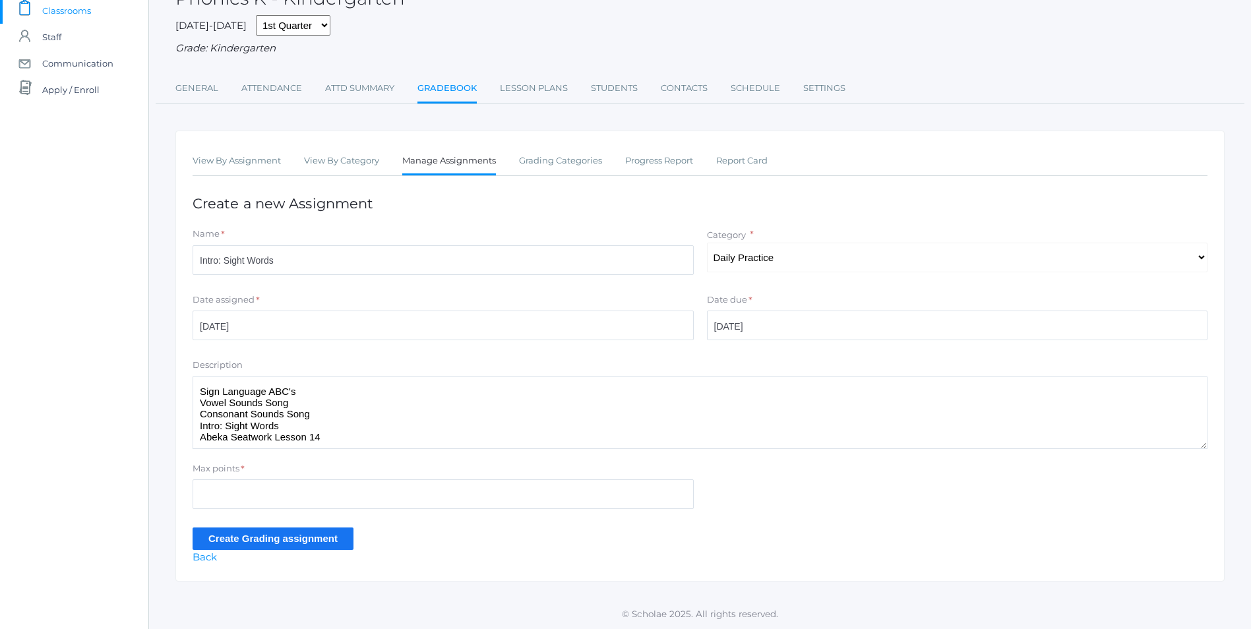
scroll to position [97, 0]
type textarea "Sign Language ABC's Vowel Sounds Song Consonant Sounds Song Intro: Sight Words …"
click at [280, 497] on input "Max points" at bounding box center [443, 494] width 501 height 30
type input "10"
click at [282, 536] on input "Create Grading assignment" at bounding box center [273, 539] width 161 height 22
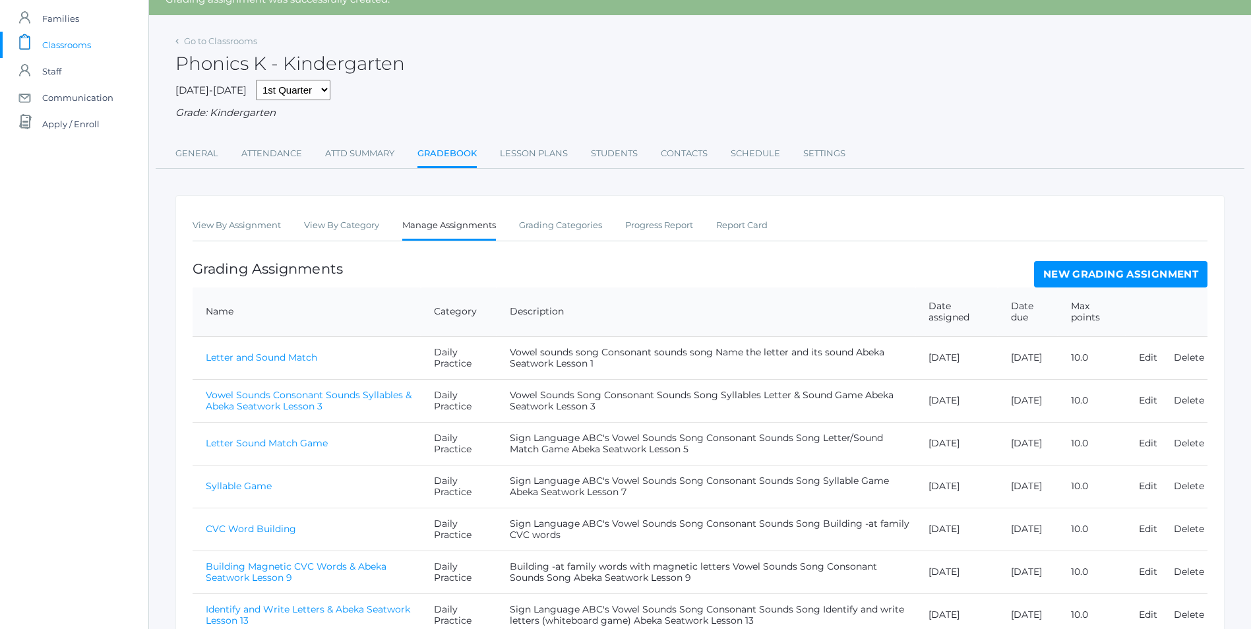
scroll to position [178, 0]
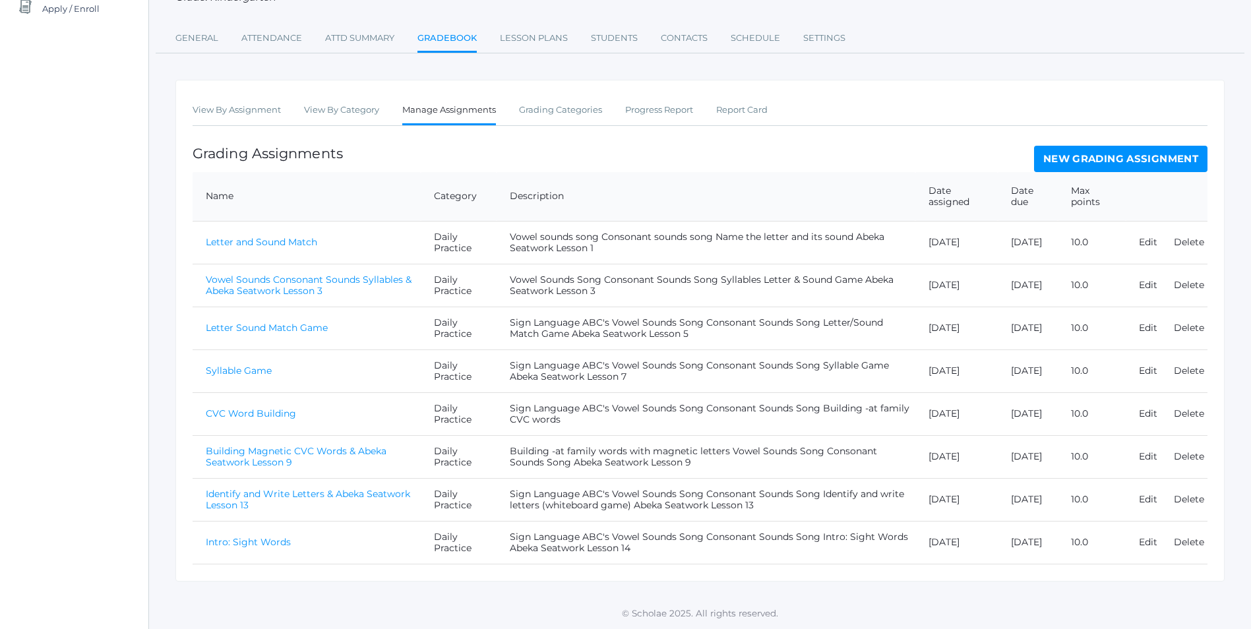
click at [261, 541] on link "Intro: Sight Words" at bounding box center [248, 542] width 85 height 12
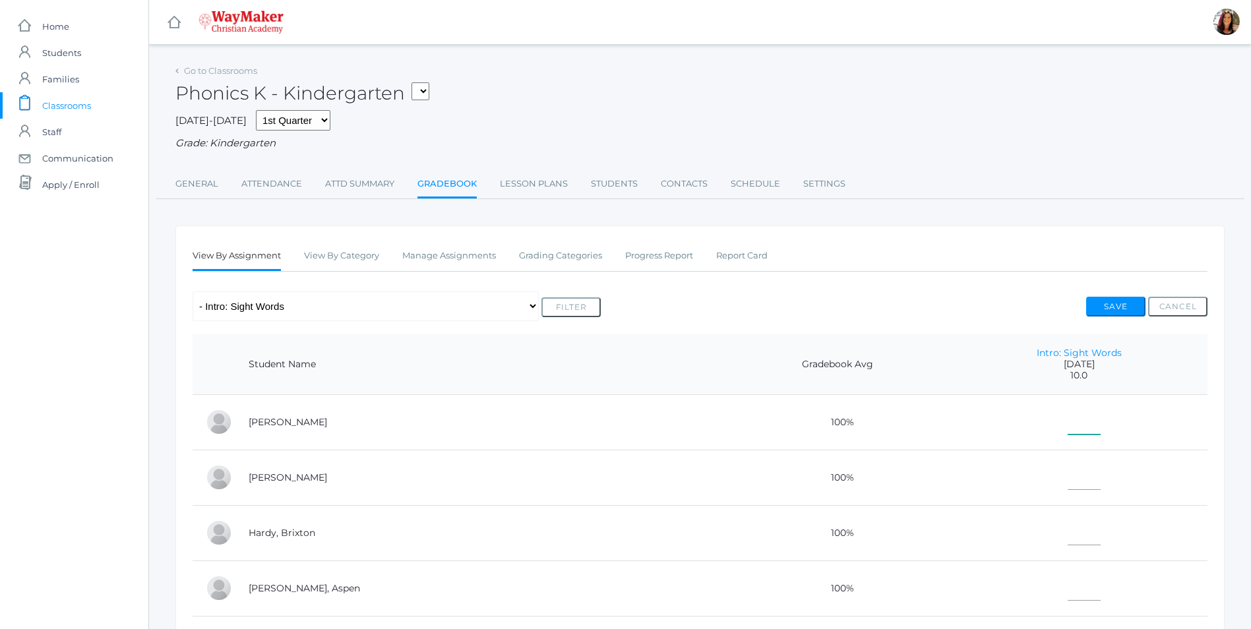
click at [1068, 434] on input"] "text" at bounding box center [1084, 420] width 33 height 30
type input"] "10"
click at [1071, 481] on input"] "text" at bounding box center [1084, 475] width 33 height 30
type input"] "10"
click at [1068, 540] on input"] "text" at bounding box center [1084, 531] width 33 height 30
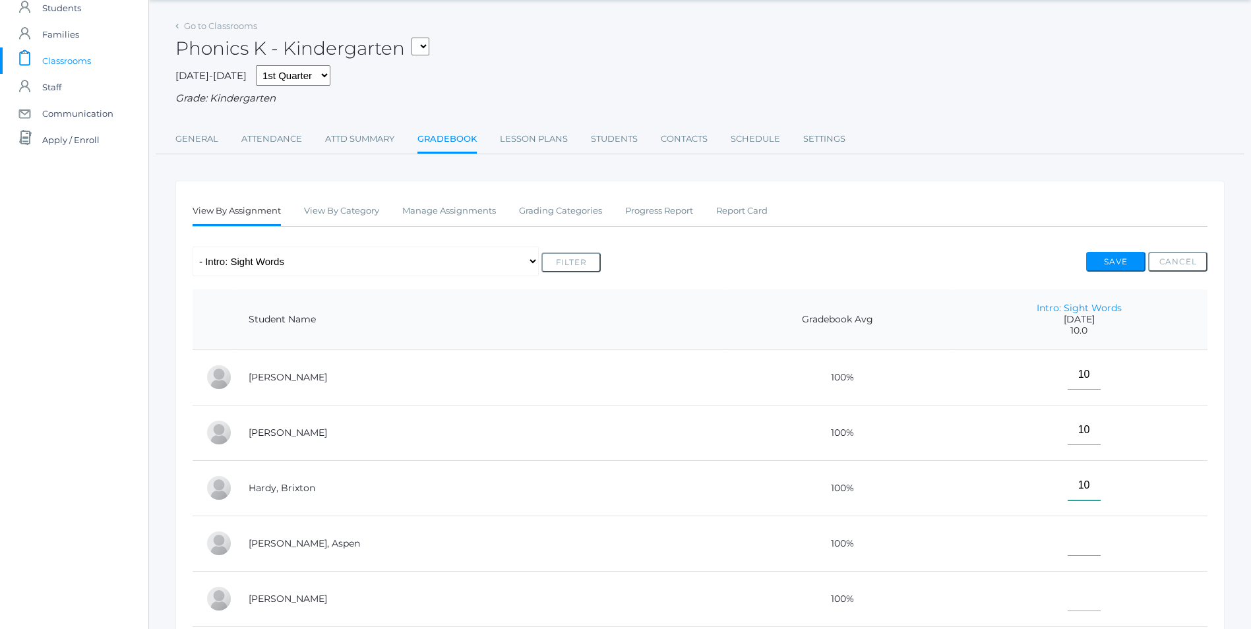
scroll to position [66, 0]
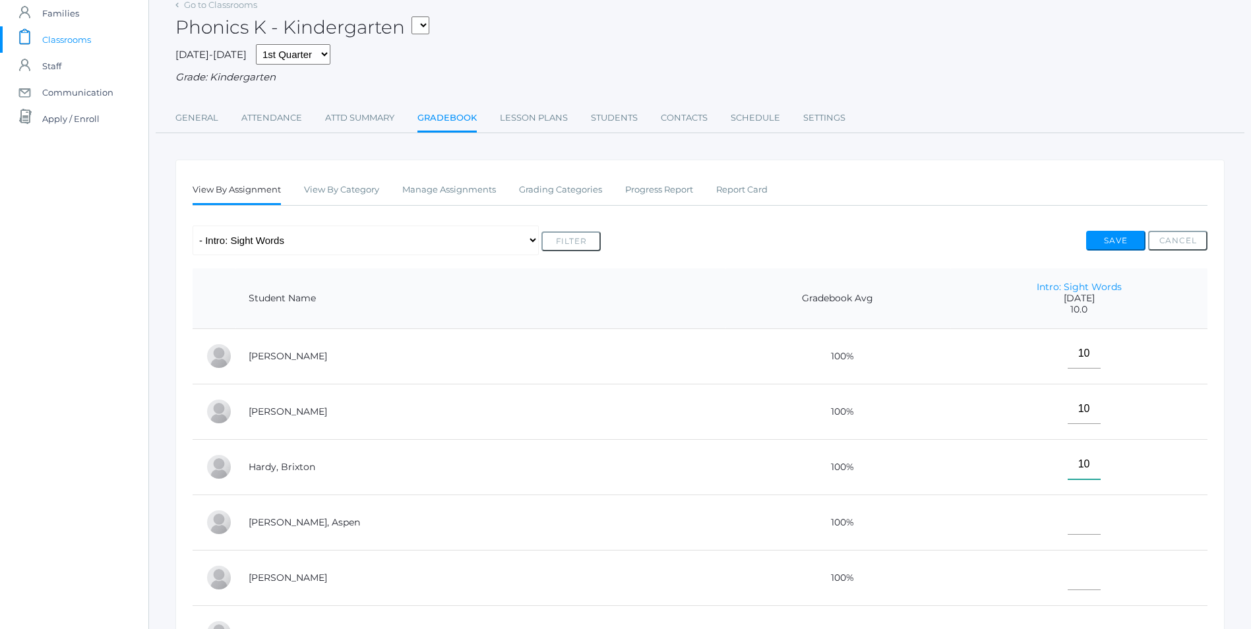
type input"] "10"
click at [1068, 524] on input"] "text" at bounding box center [1084, 520] width 33 height 30
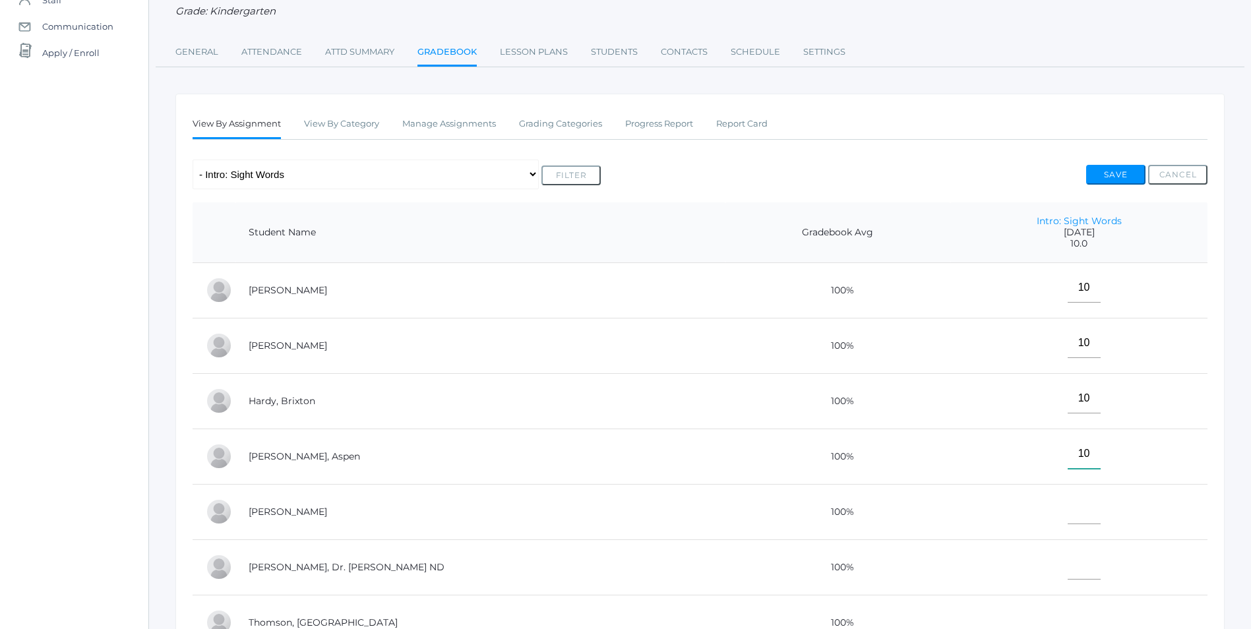
type input"] "10"
click at [1072, 523] on input"] "text" at bounding box center [1084, 510] width 33 height 30
type input"] "E"
click at [1072, 576] on input"] "text" at bounding box center [1084, 565] width 33 height 30
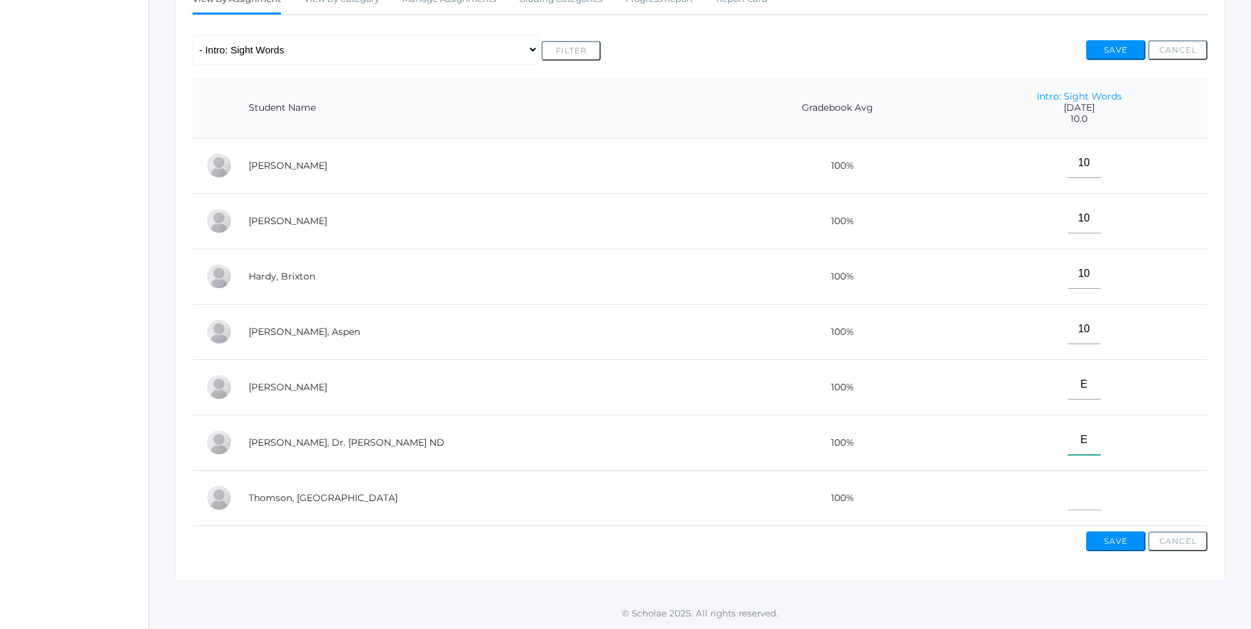
scroll to position [264, 0]
type input"] "E"
click at [1068, 491] on input"] "text" at bounding box center [1084, 496] width 33 height 30
type input"] "10"
click at [1110, 548] on button "Save" at bounding box center [1115, 542] width 59 height 20
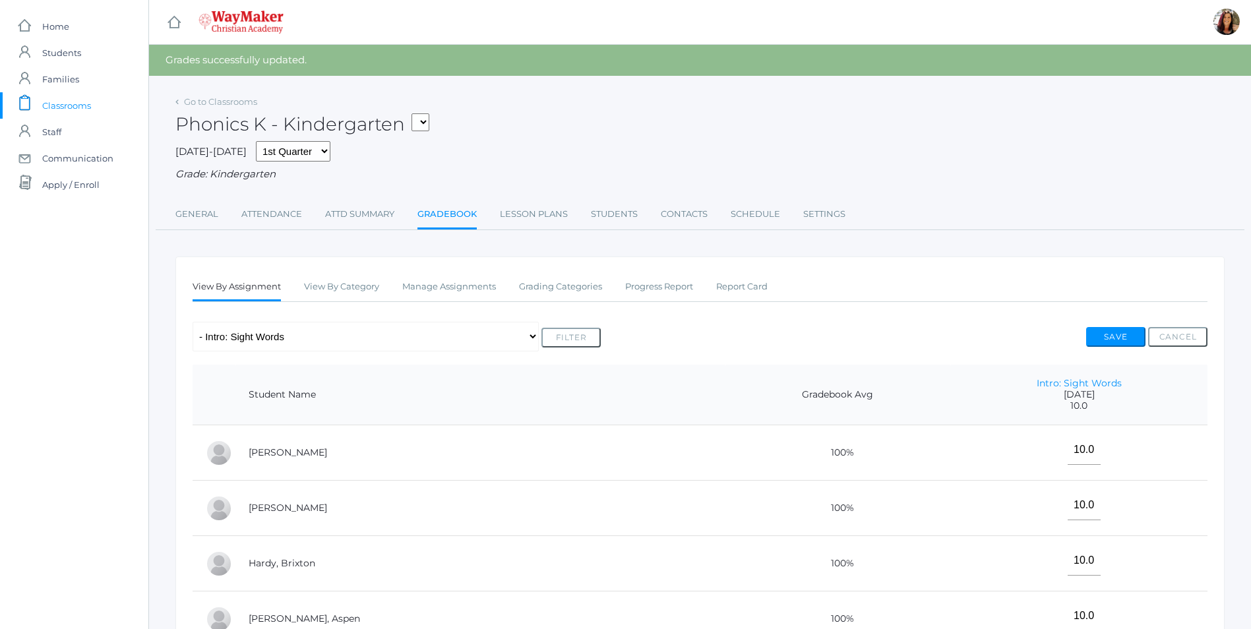
click at [429, 127] on select "KINDER - Phonics K Kindergarten KINDER - Literacy K Kindergarten KINDER - [DEMO…" at bounding box center [420, 122] width 18 height 18
select select "2557"
click at [416, 113] on select "KINDER - Phonics K Kindergarten KINDER - Literacy K Kindergarten KINDER - [DEMO…" at bounding box center [420, 122] width 18 height 18
